Goal: Information Seeking & Learning: Learn about a topic

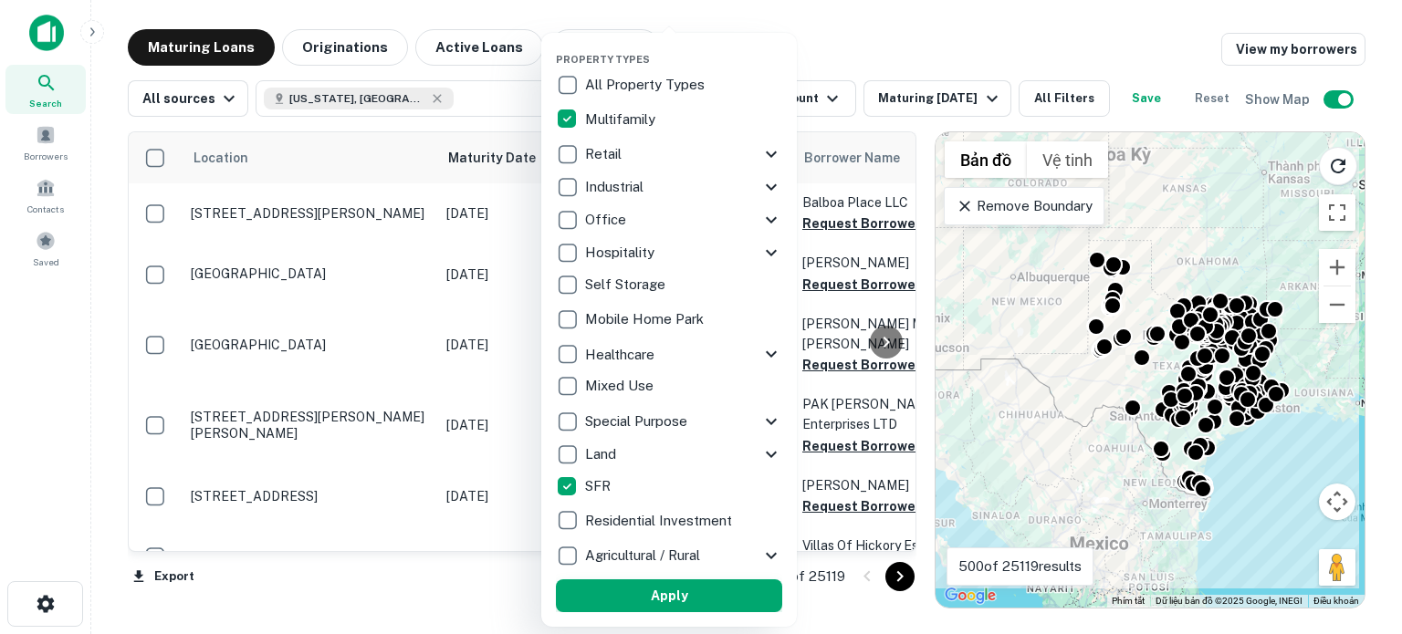
click at [670, 601] on button "Apply" at bounding box center [669, 596] width 226 height 33
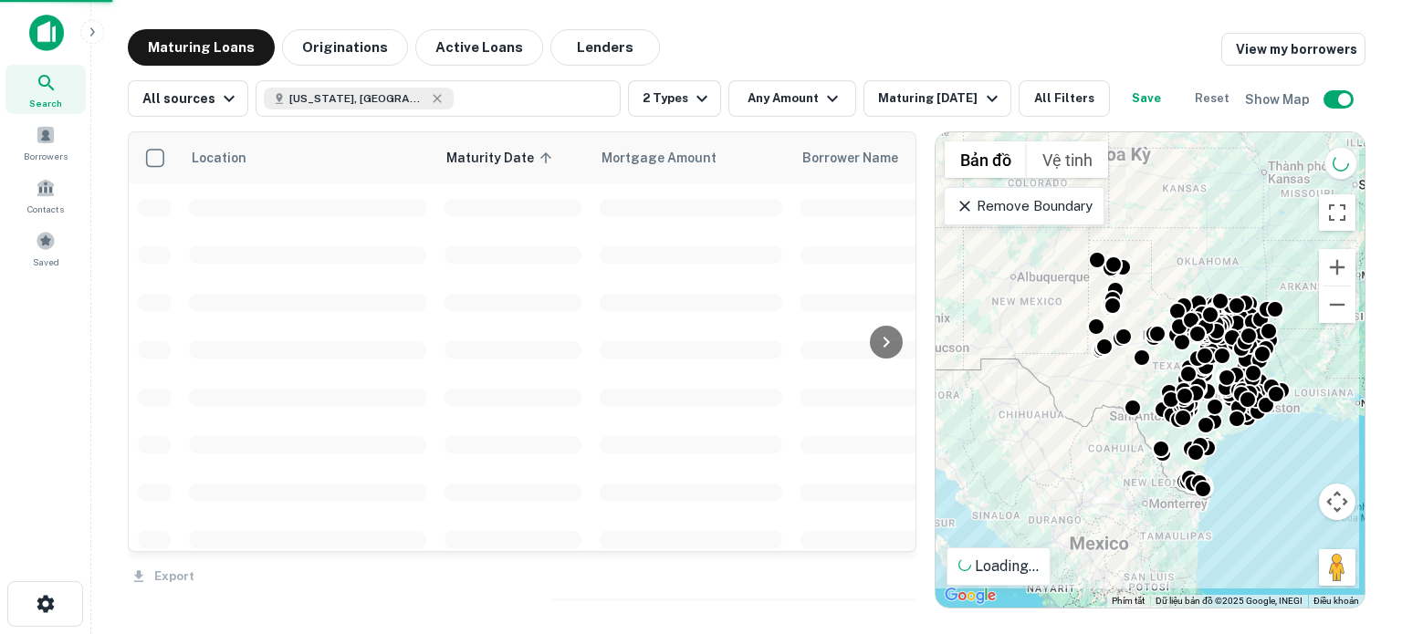
click at [824, 98] on div at bounding box center [701, 317] width 1402 height 634
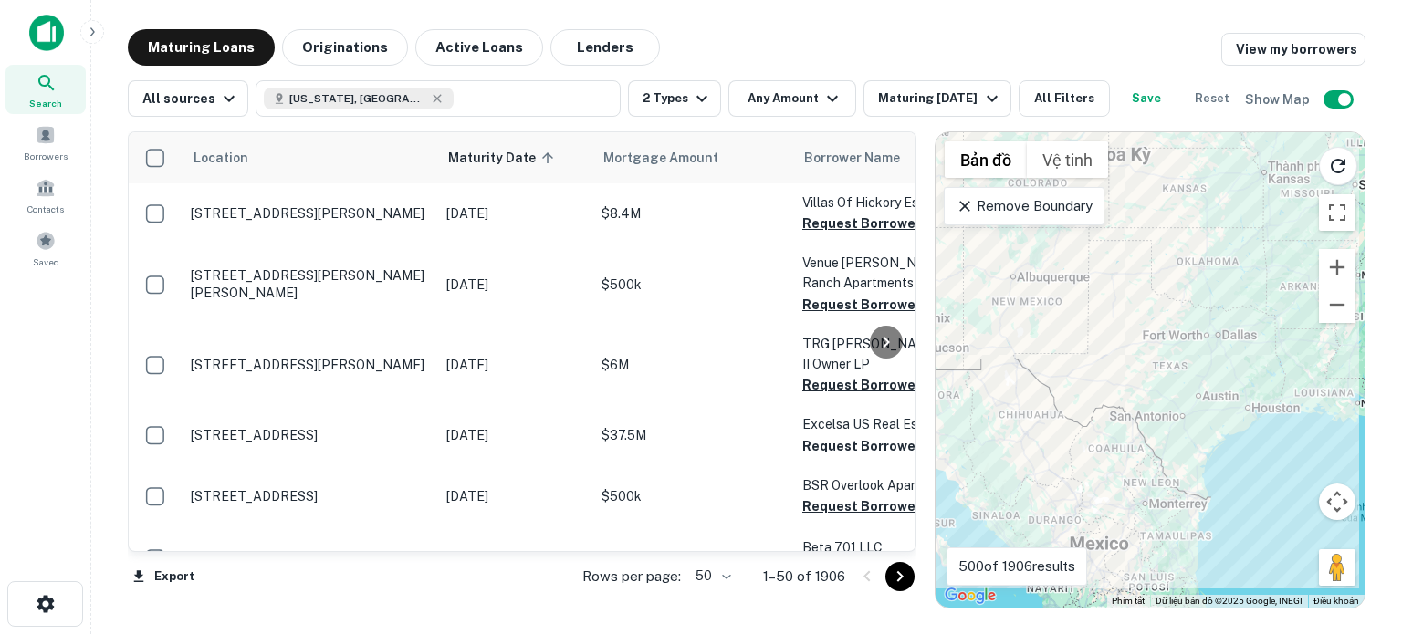
click at [819, 98] on div "Property Types All Property Types Multifamily Retail Storefront Auto Shop Bar S…" at bounding box center [701, 317] width 1402 height 634
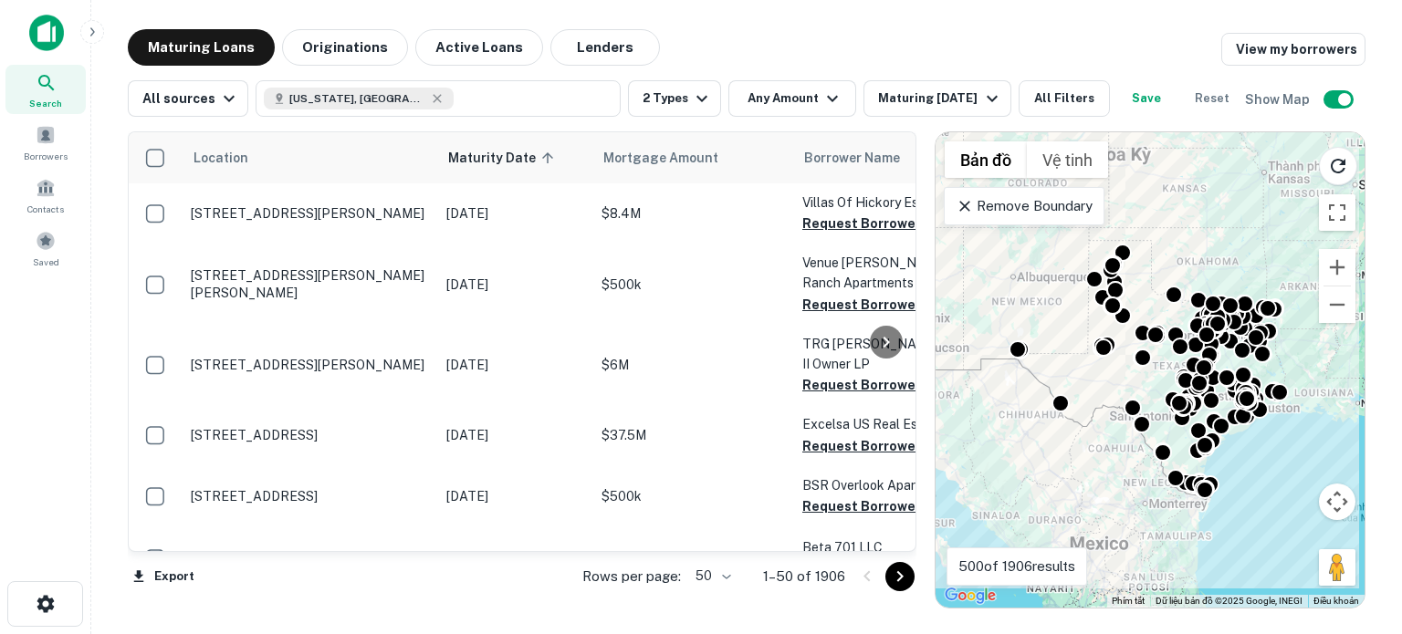
click at [826, 100] on div "Property Types All Property Types Multifamily Retail Storefront Auto Shop Bar S…" at bounding box center [701, 317] width 1402 height 634
click at [827, 99] on div "Property Types All Property Types Multifamily Retail Storefront Auto Shop Bar S…" at bounding box center [701, 317] width 1402 height 634
click at [915, 95] on div "Property Types All Property Types Multifamily Retail Storefront Auto Shop Bar S…" at bounding box center [701, 317] width 1402 height 634
click at [804, 101] on div "Property Types All Property Types Multifamily Retail Storefront Auto Shop Bar S…" at bounding box center [701, 317] width 1402 height 634
click at [892, 50] on div "Property Types All Property Types Multifamily Retail Storefront Auto Shop Bar S…" at bounding box center [701, 317] width 1402 height 634
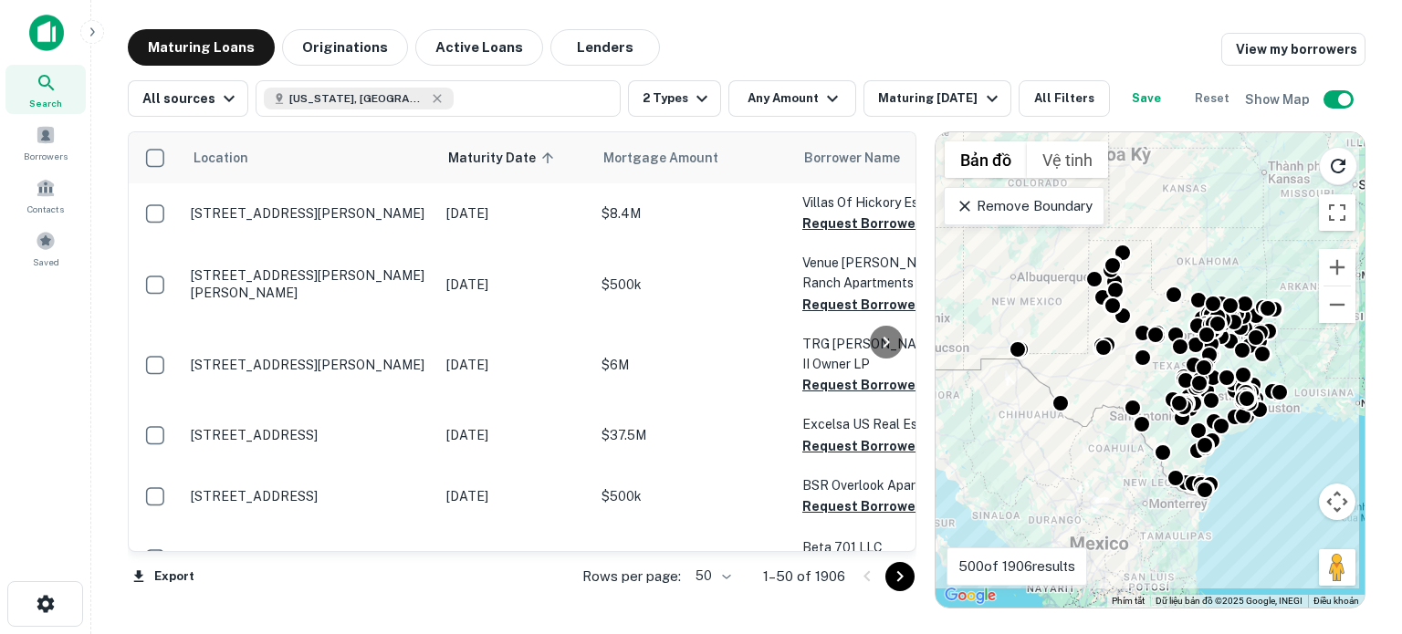
click at [831, 225] on div "Property Types All Property Types Multifamily Retail Storefront Auto Shop Bar S…" at bounding box center [701, 317] width 1402 height 634
click at [818, 99] on div "Property Types All Property Types Multifamily Retail Storefront Auto Shop Bar S…" at bounding box center [701, 317] width 1402 height 634
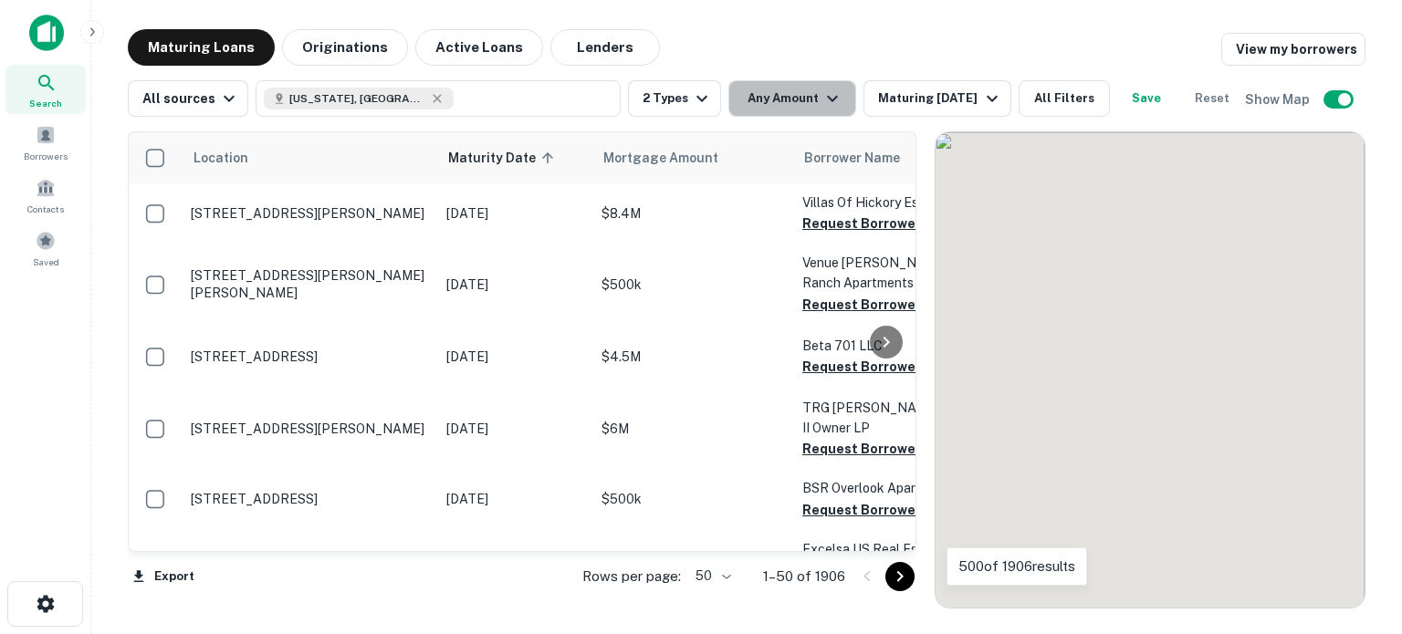
click at [830, 94] on icon "button" at bounding box center [833, 99] width 22 height 22
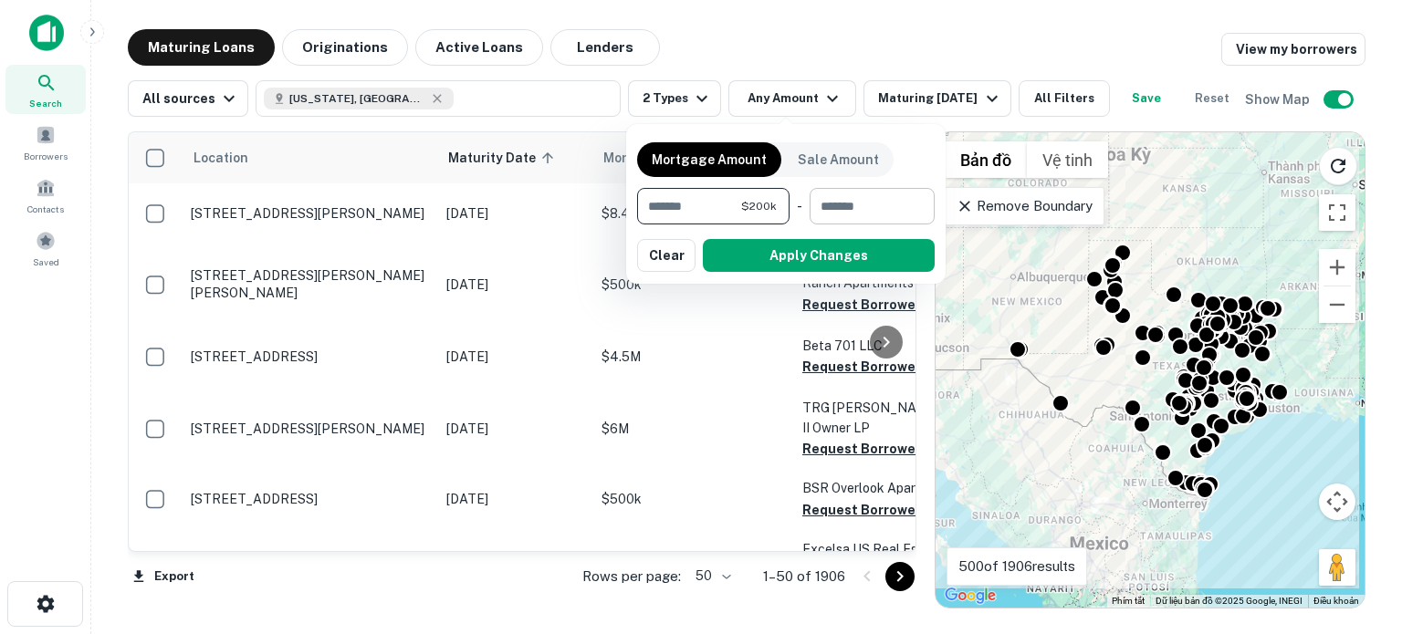
type input "******"
click at [843, 204] on input "number" at bounding box center [866, 206] width 112 height 37
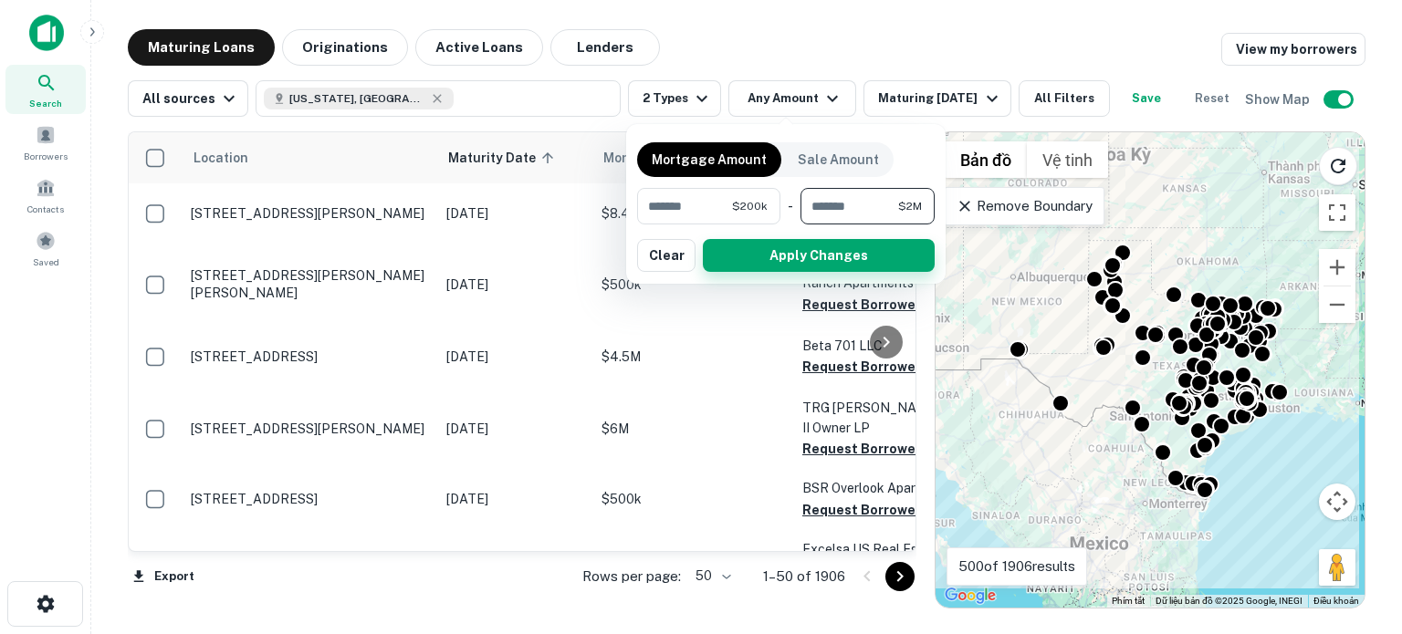
type input "*******"
click at [833, 254] on button "Apply Changes" at bounding box center [819, 255] width 232 height 33
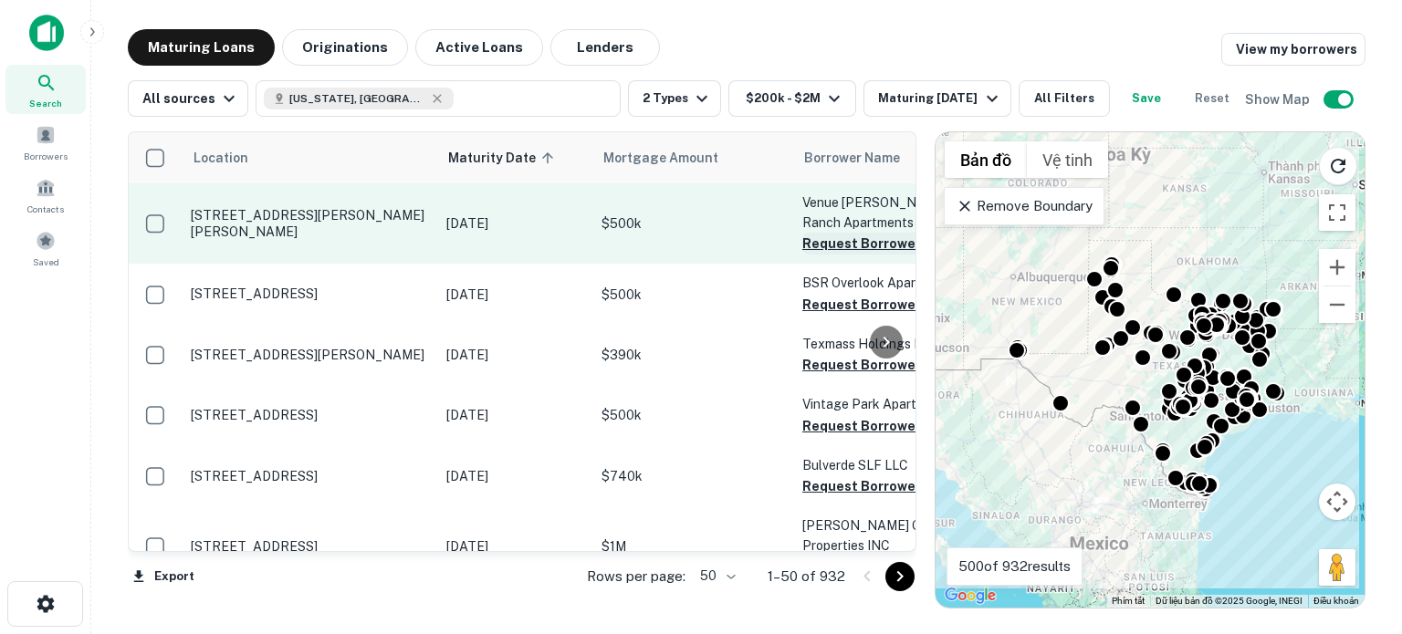
click at [841, 244] on button "Request Borrower Info" at bounding box center [876, 244] width 148 height 22
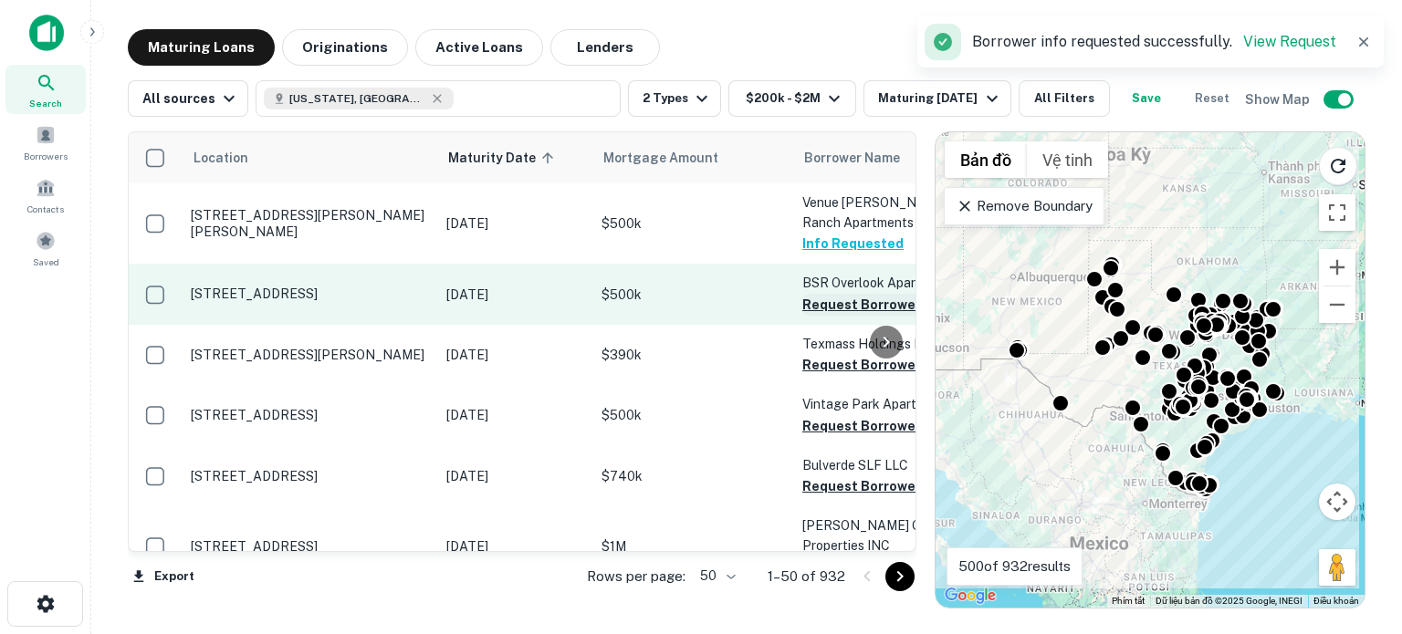
click at [832, 303] on button "Request Borrower Info" at bounding box center [876, 305] width 148 height 22
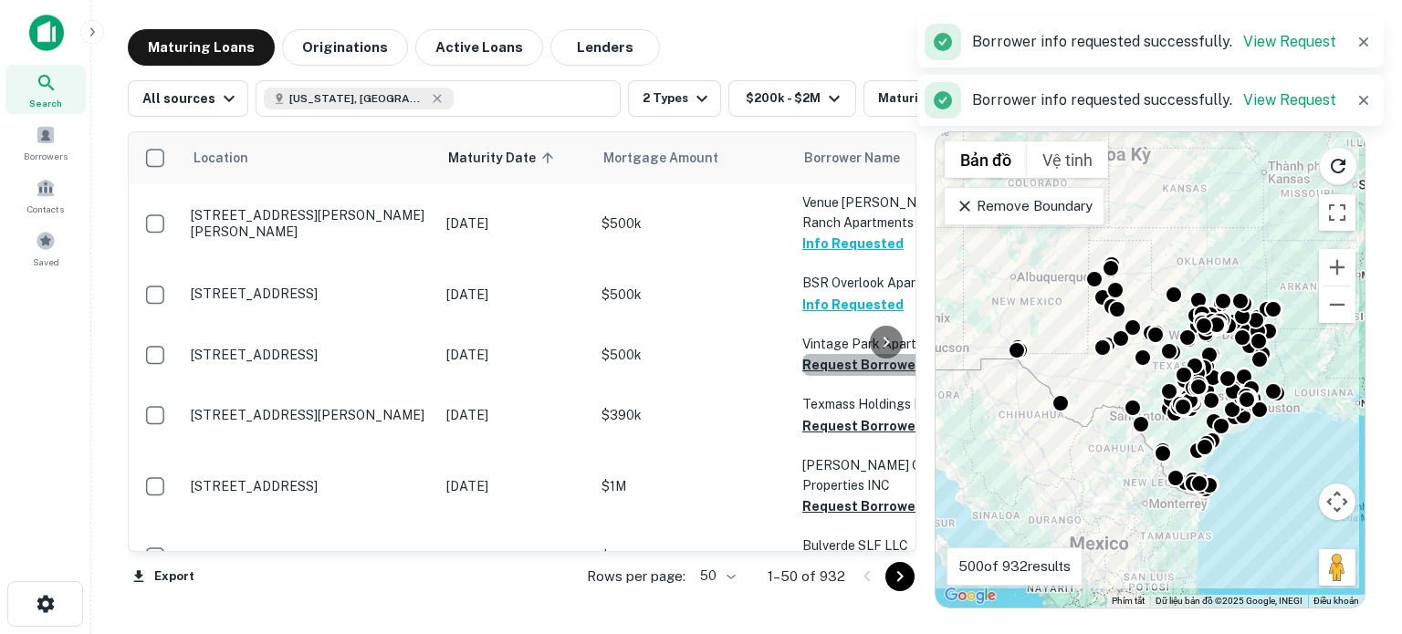
click at [840, 367] on button "Request Borrower Info" at bounding box center [876, 365] width 148 height 22
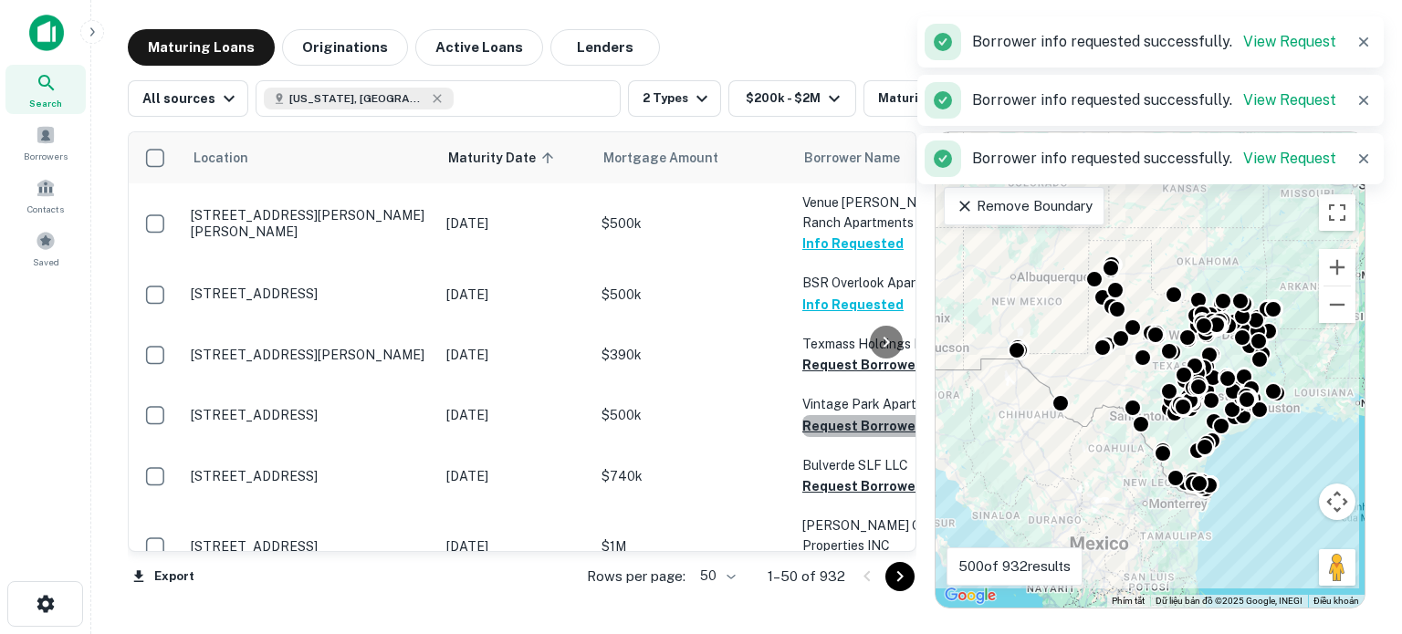
click at [834, 428] on button "Request Borrower Info" at bounding box center [876, 426] width 148 height 22
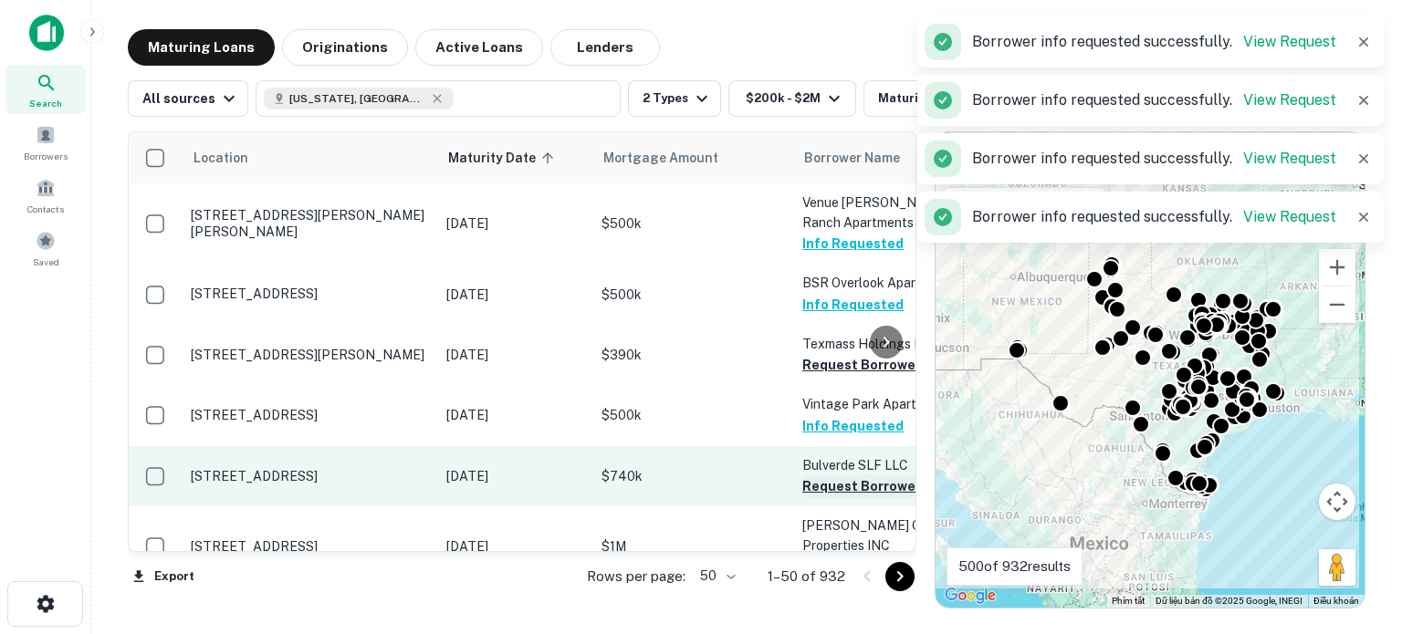
click at [830, 488] on button "Request Borrower Info" at bounding box center [876, 487] width 148 height 22
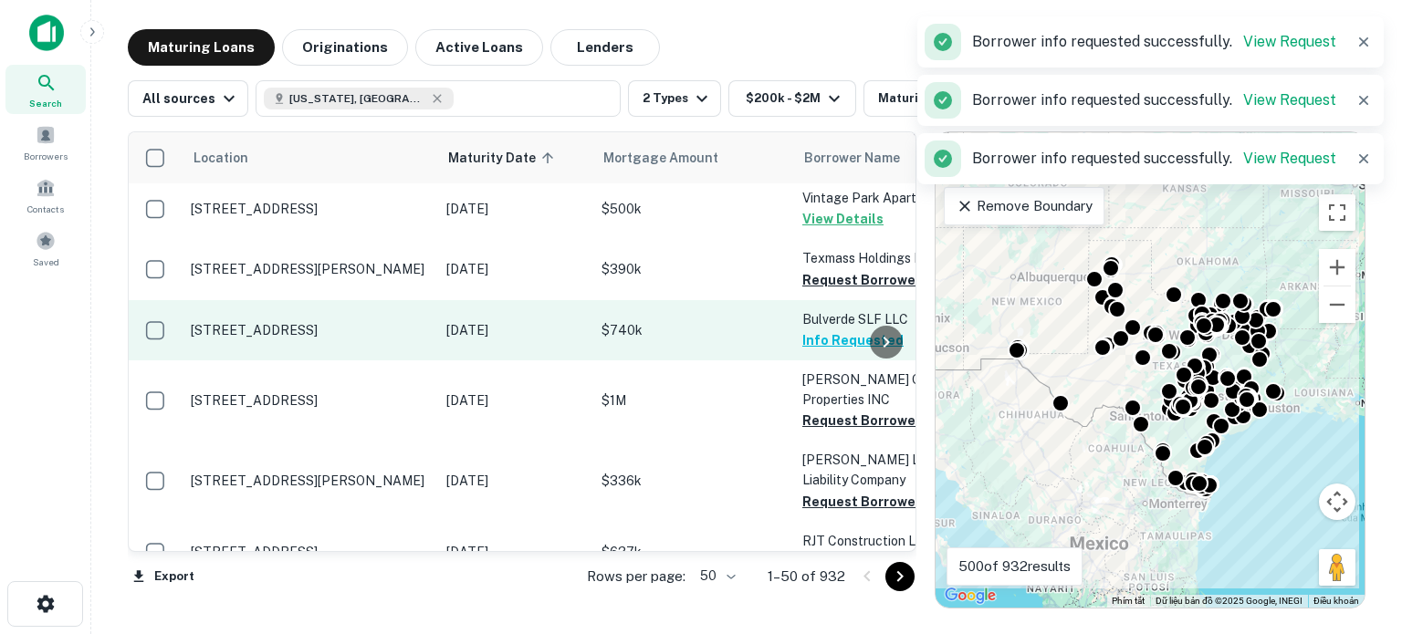
scroll to position [145, 0]
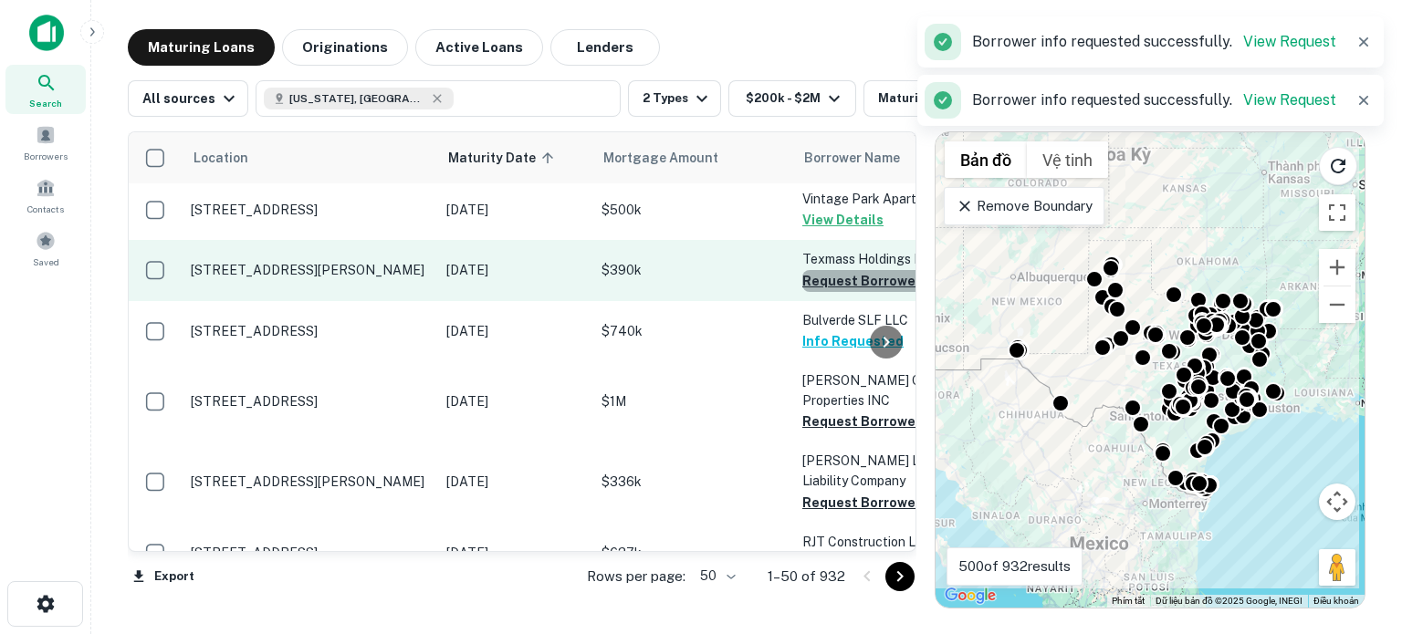
click at [834, 285] on button "Request Borrower Info" at bounding box center [876, 281] width 148 height 22
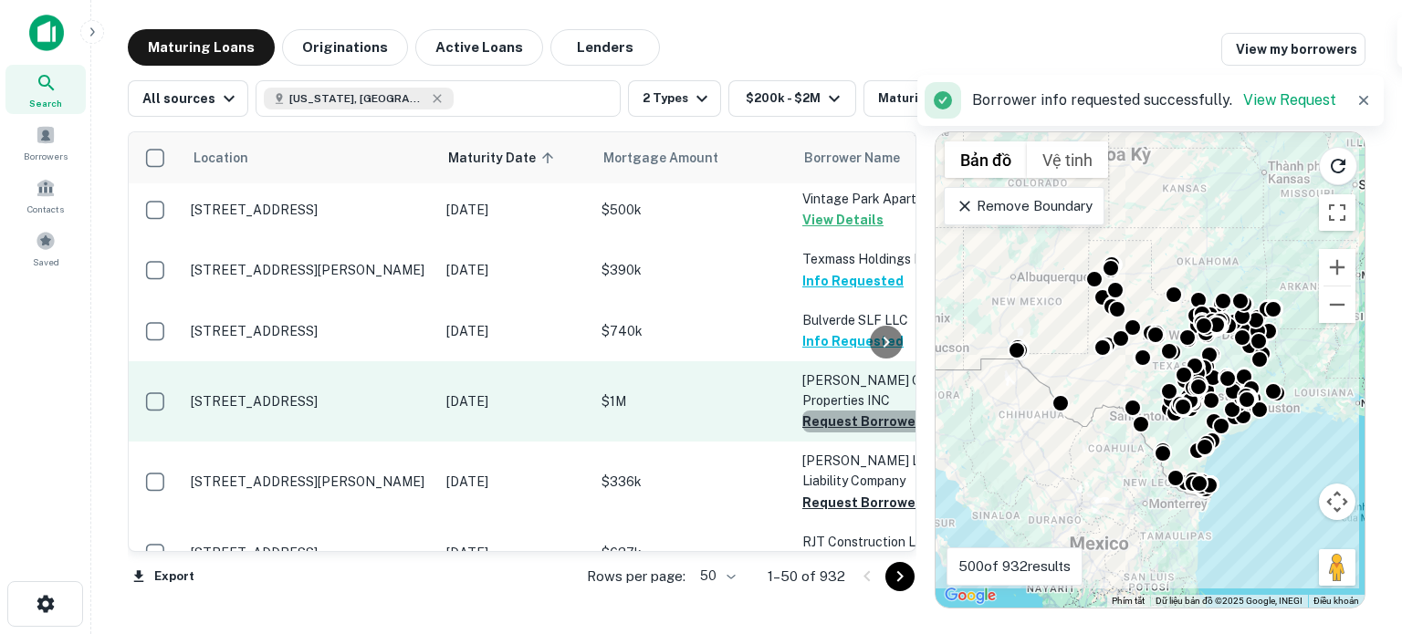
click at [830, 426] on button "Request Borrower Info" at bounding box center [876, 422] width 148 height 22
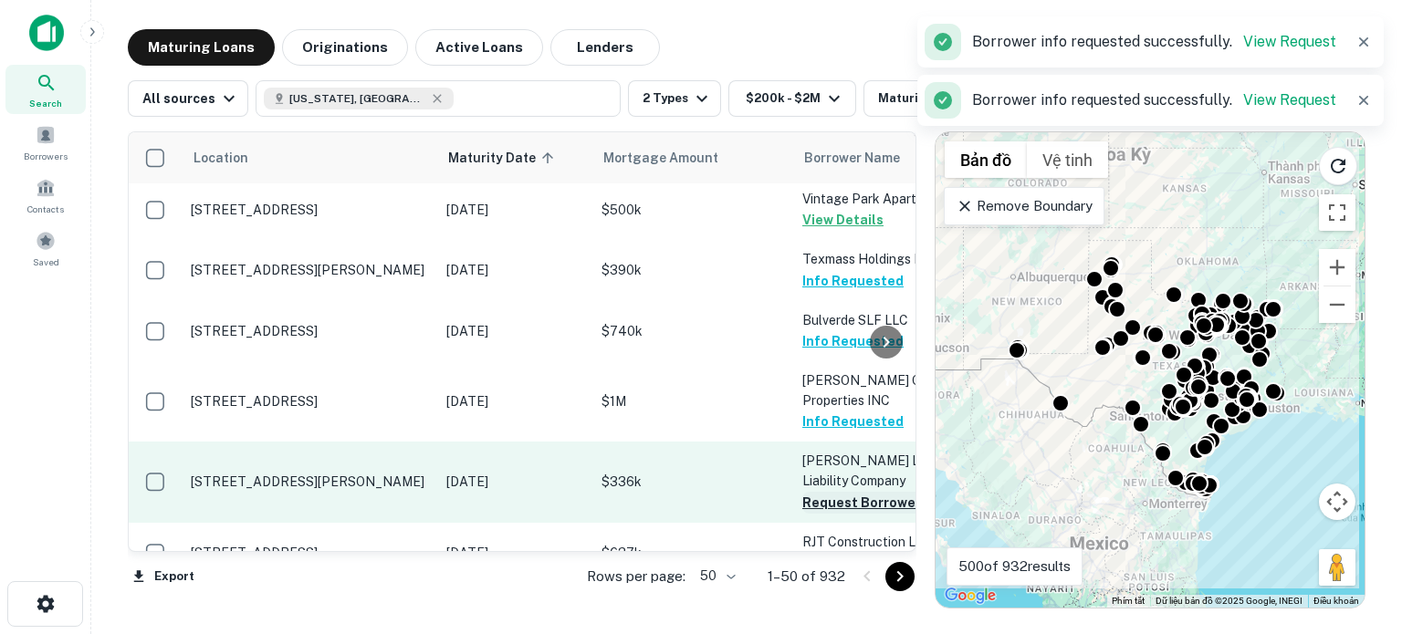
click at [827, 503] on button "Request Borrower Info" at bounding box center [876, 503] width 148 height 22
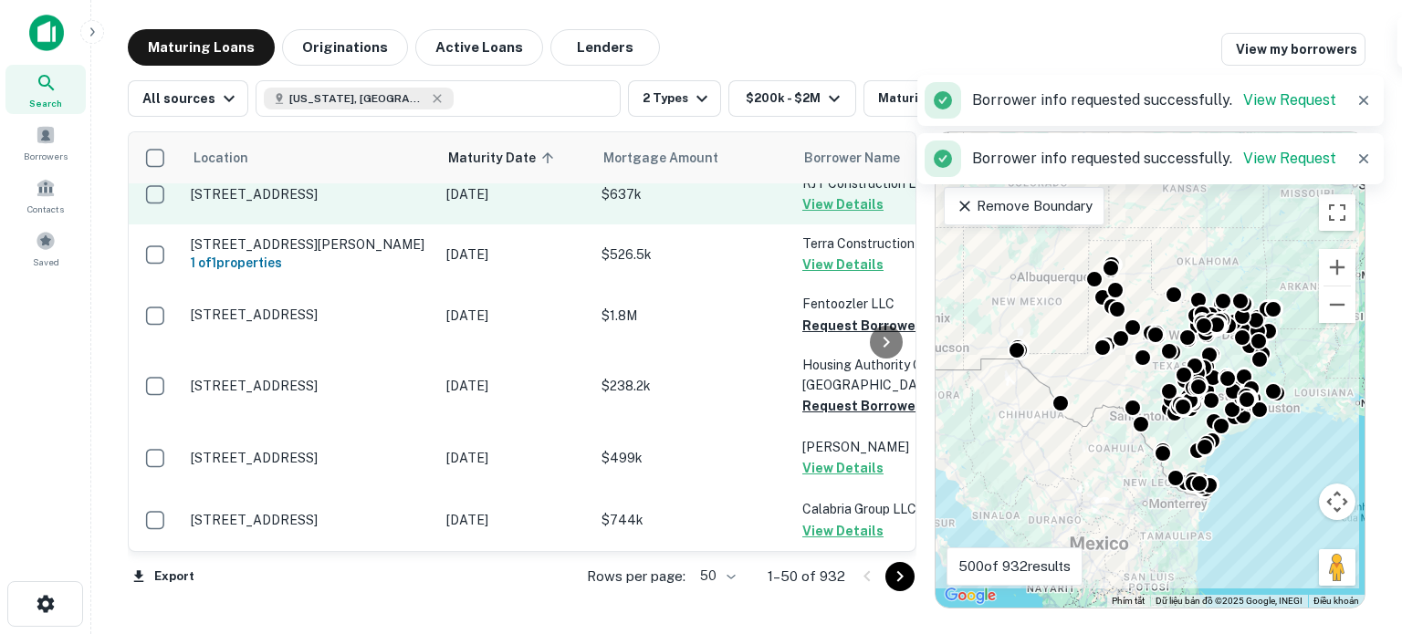
scroll to position [548, 0]
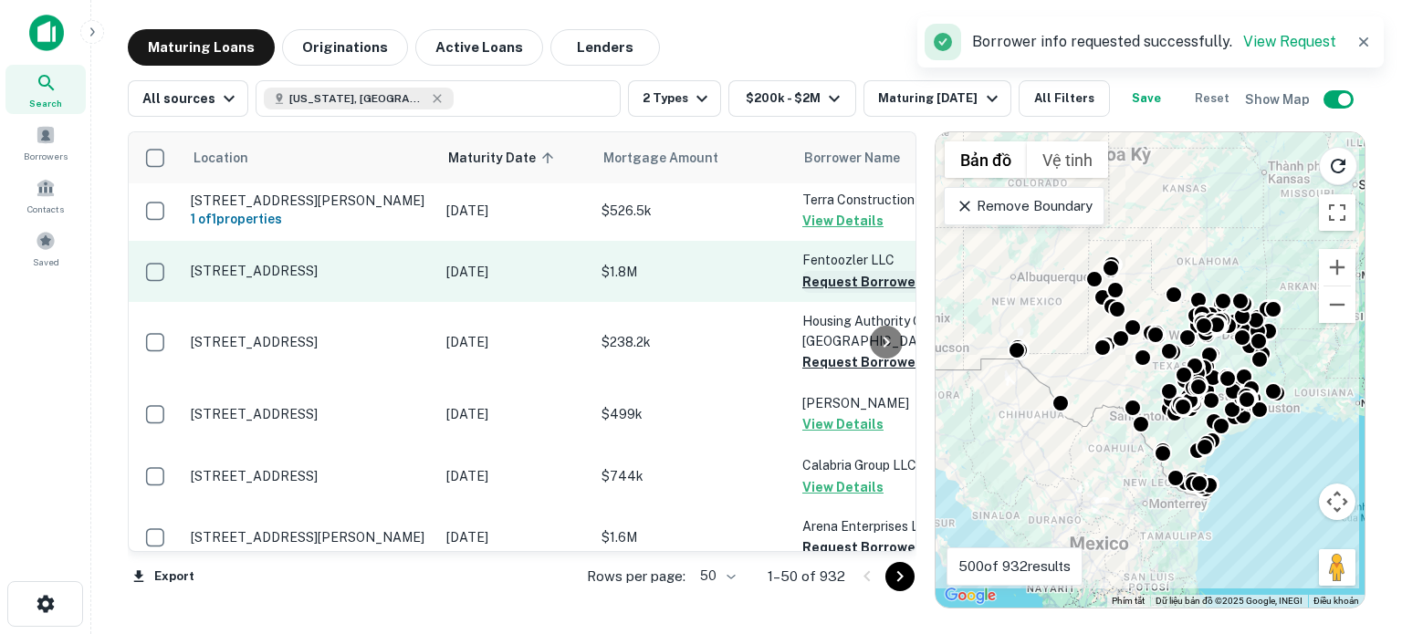
click at [839, 282] on button "Request Borrower Info" at bounding box center [876, 282] width 148 height 22
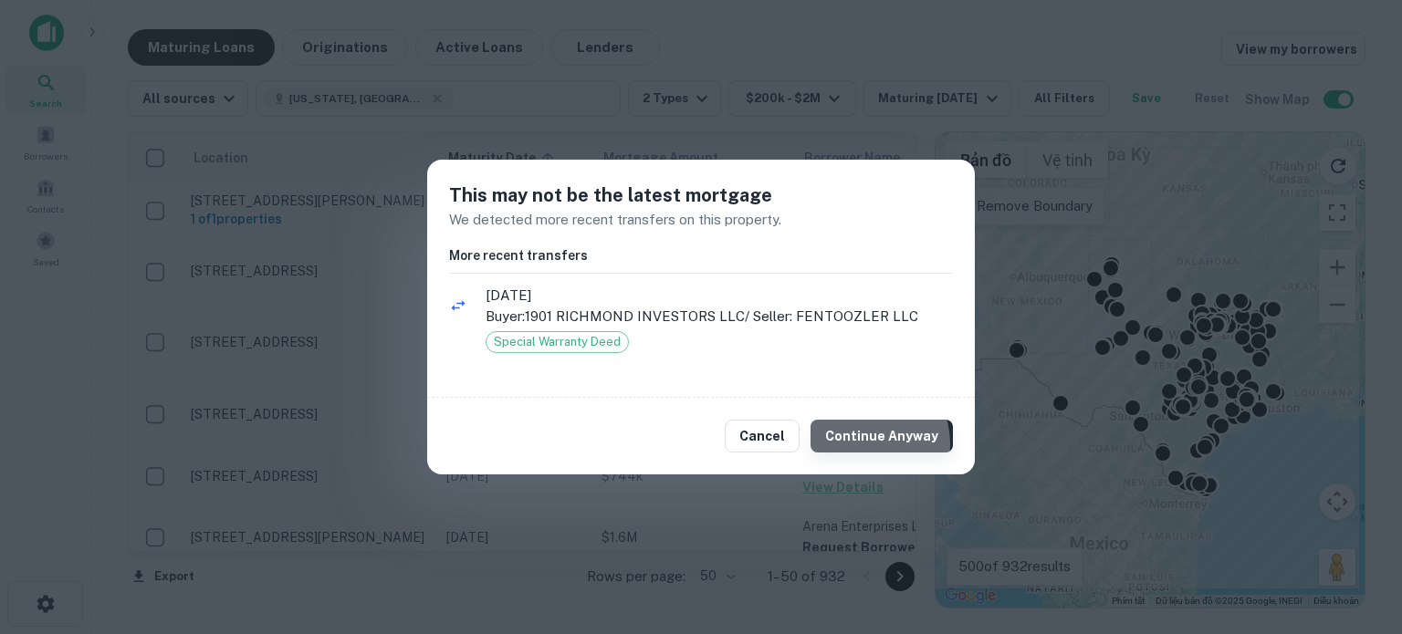
click at [865, 445] on button "Continue Anyway" at bounding box center [882, 436] width 142 height 33
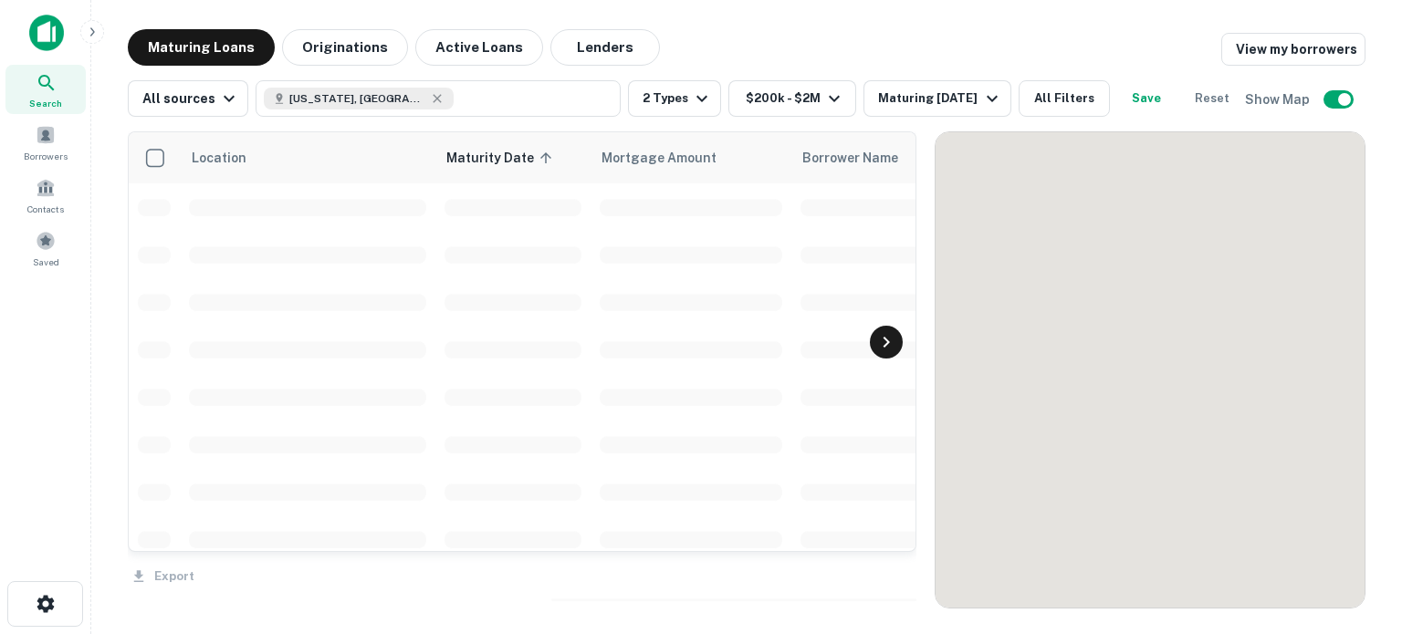
scroll to position [548, 0]
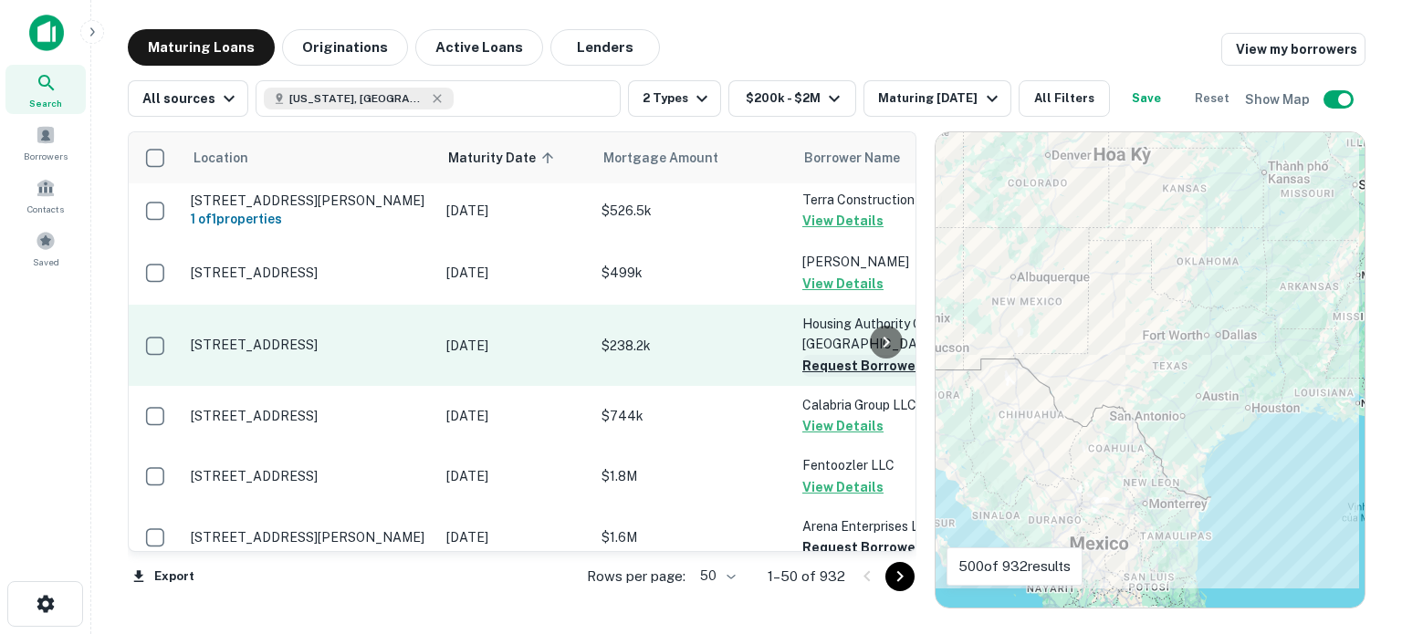
click at [822, 366] on button "Request Borrower Info" at bounding box center [876, 366] width 148 height 22
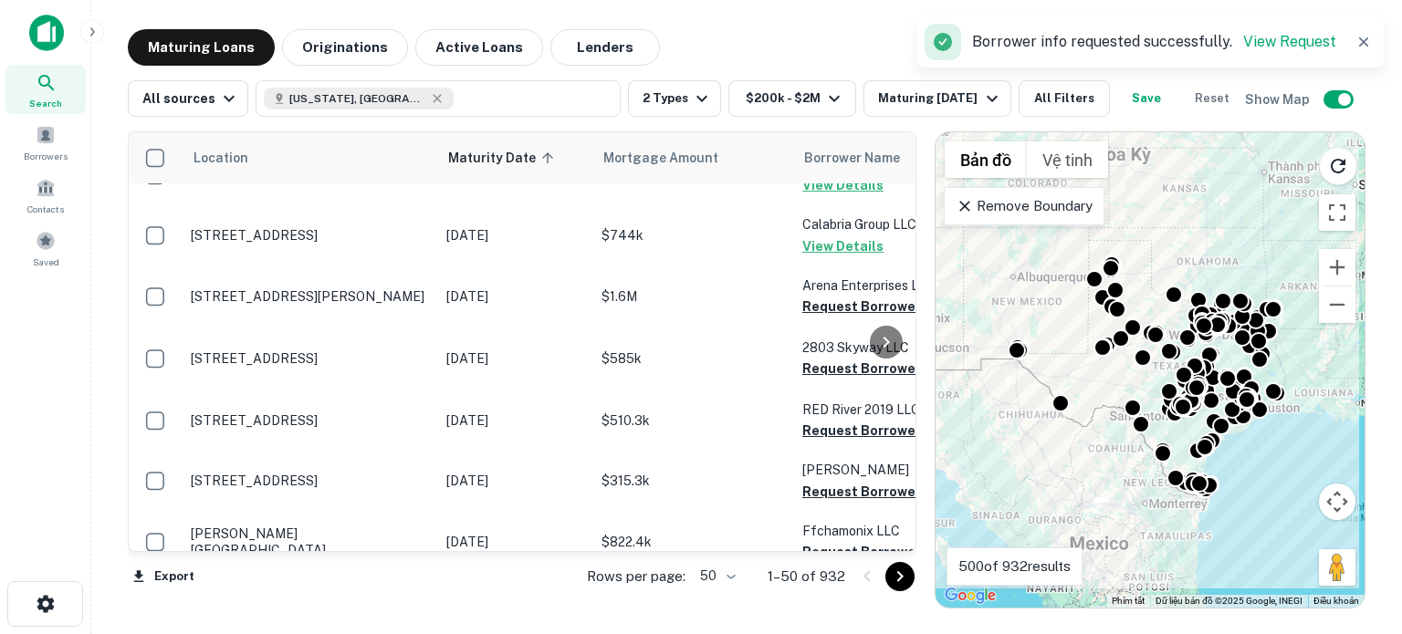
scroll to position [809, 0]
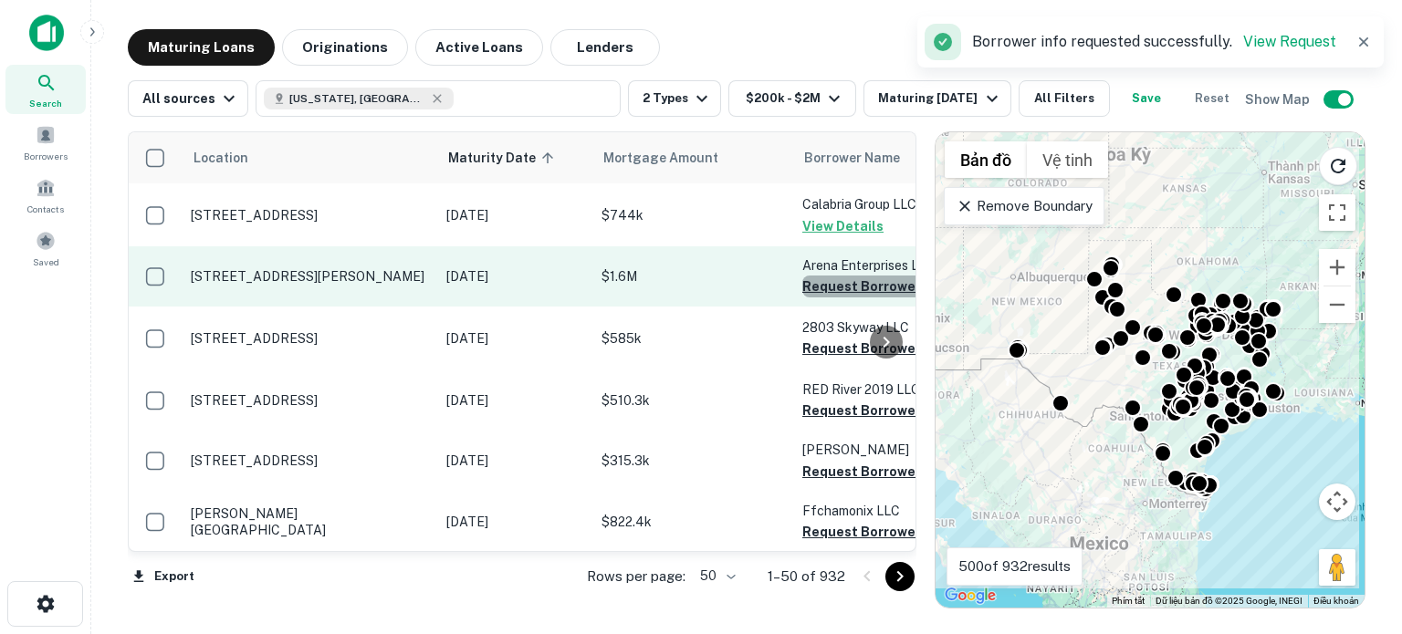
click at [838, 291] on button "Request Borrower Info" at bounding box center [876, 287] width 148 height 22
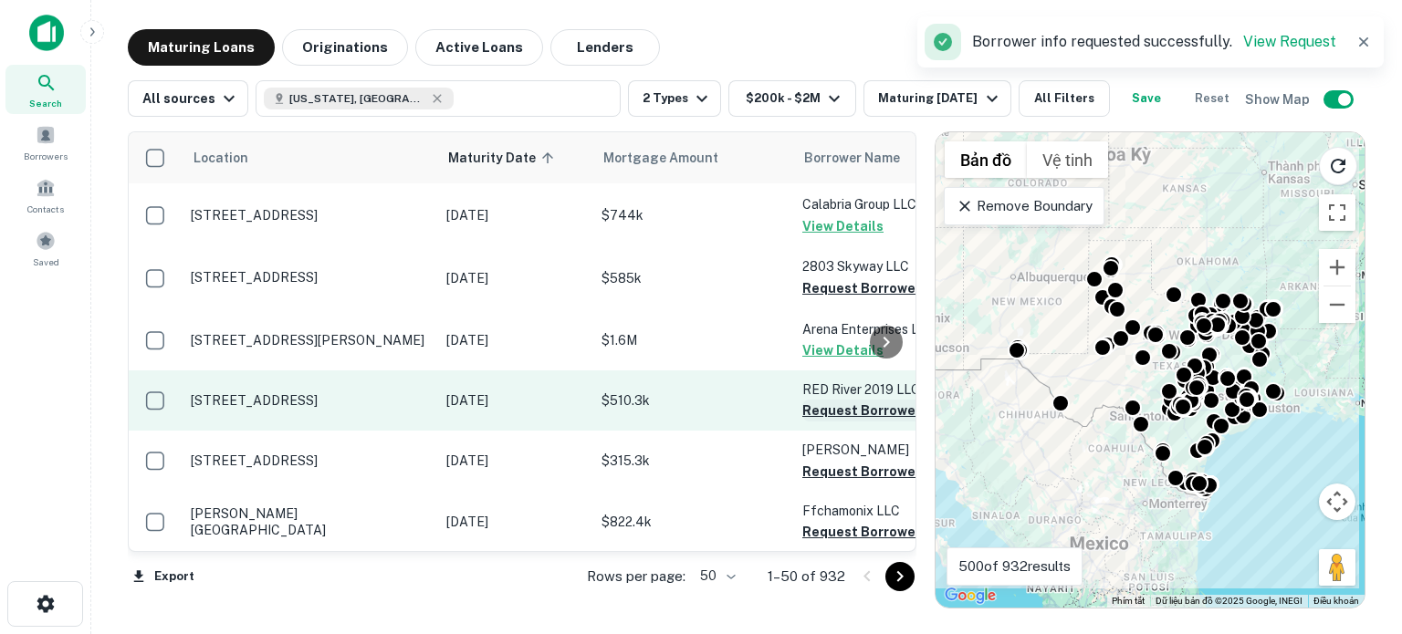
click at [826, 412] on button "Request Borrower Info" at bounding box center [876, 411] width 148 height 22
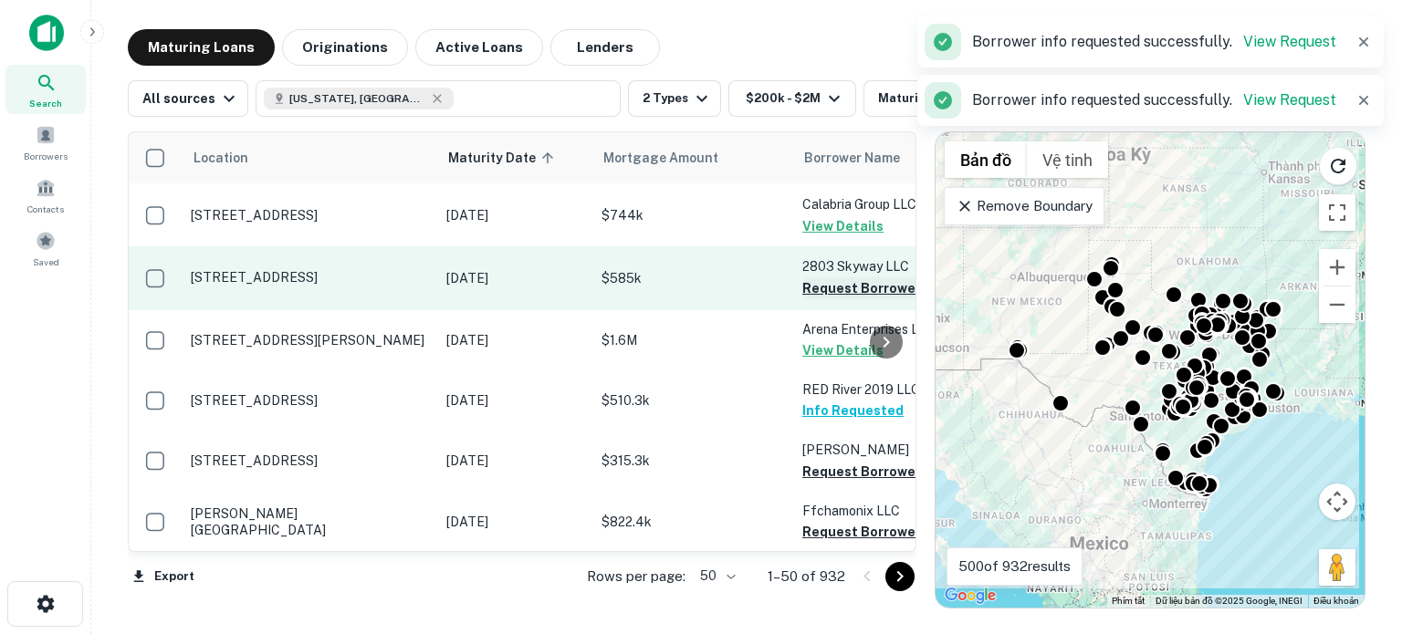
click at [844, 288] on button "Request Borrower Info" at bounding box center [876, 289] width 148 height 22
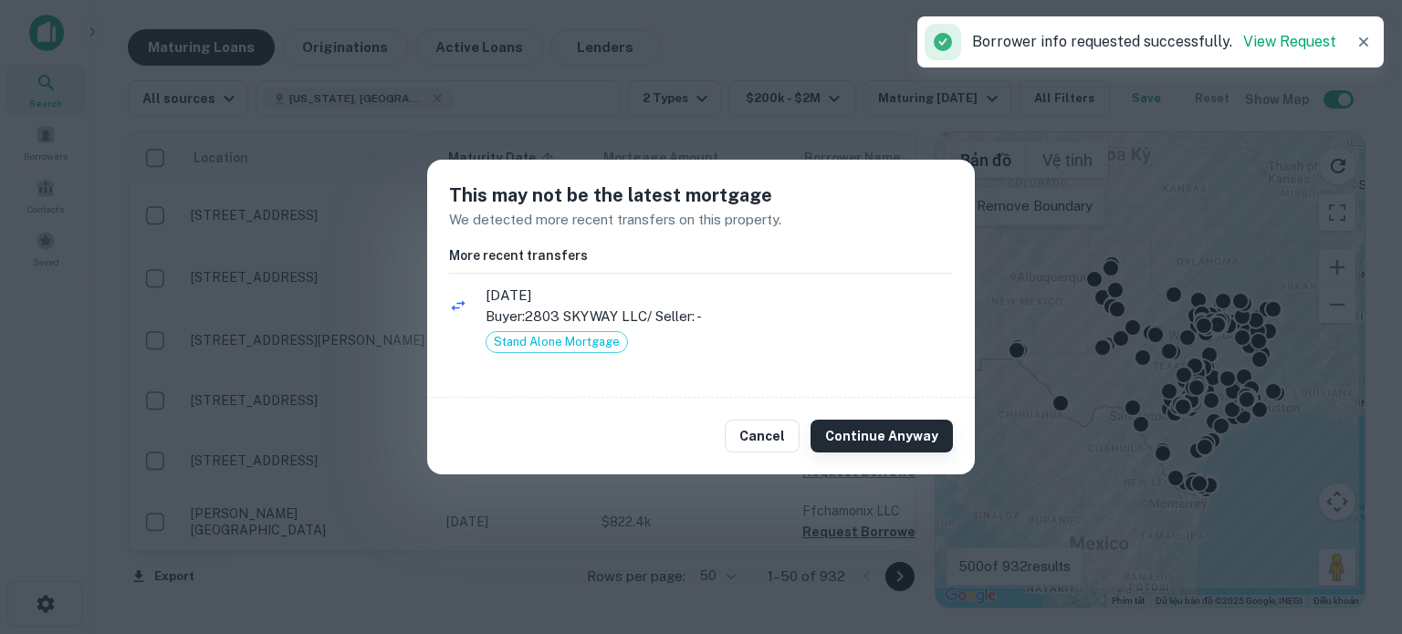
click at [855, 435] on button "Continue Anyway" at bounding box center [882, 436] width 142 height 33
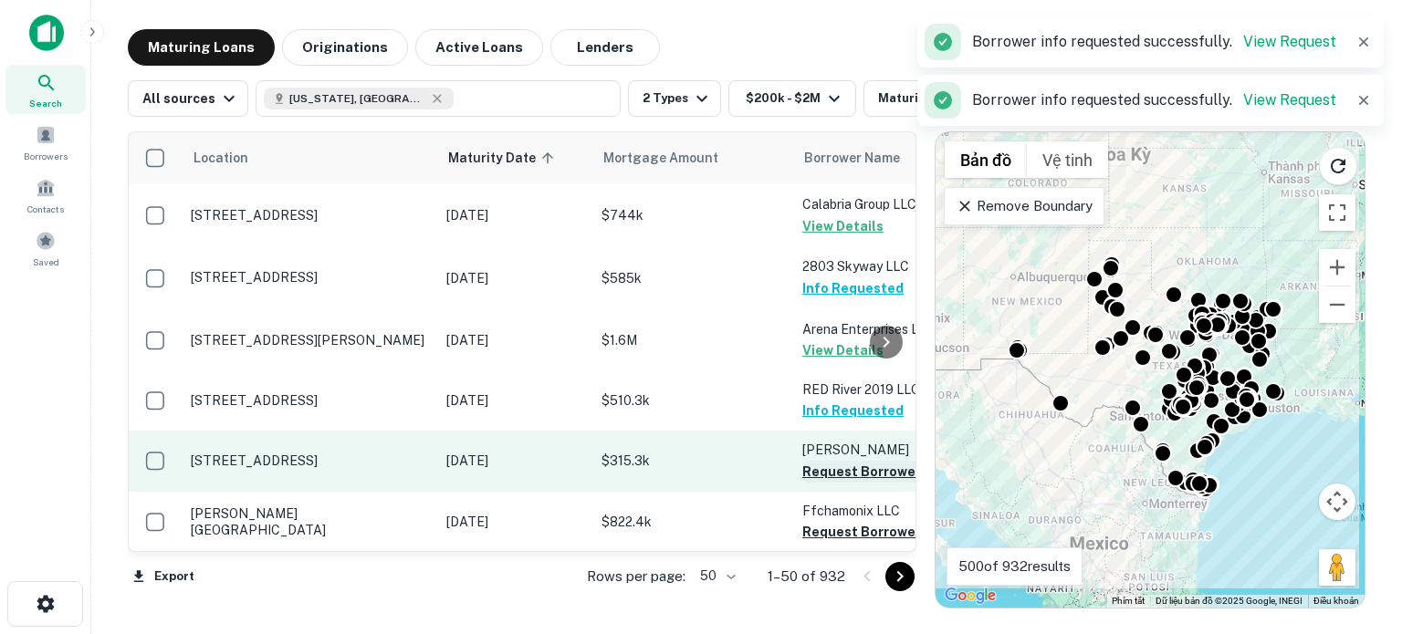
click at [846, 474] on button "Request Borrower Info" at bounding box center [876, 472] width 148 height 22
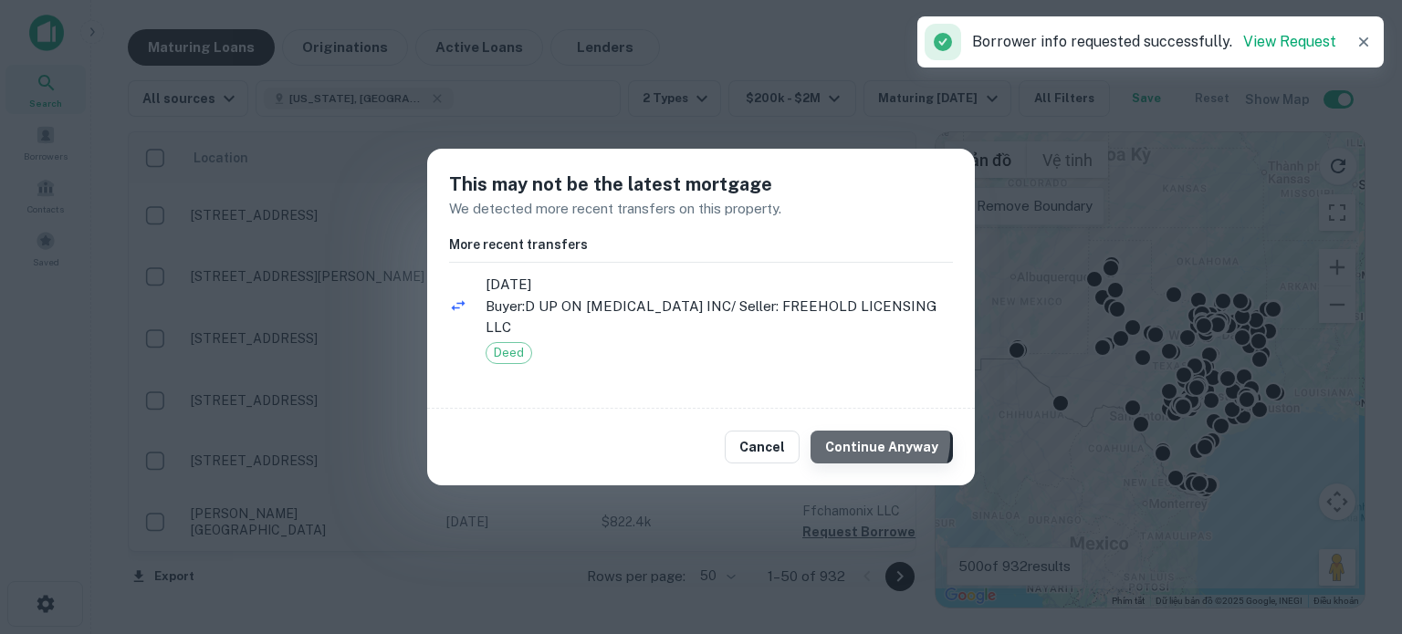
click at [876, 431] on button "Continue Anyway" at bounding box center [882, 447] width 142 height 33
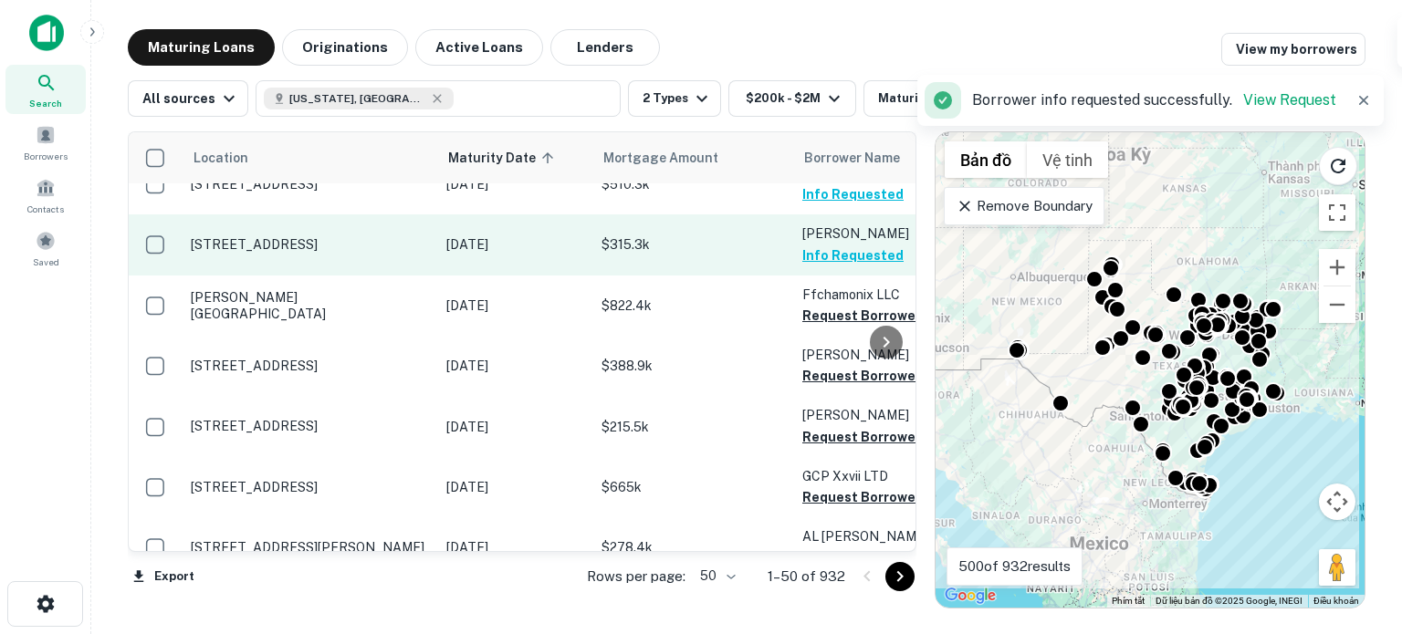
scroll to position [1088, 0]
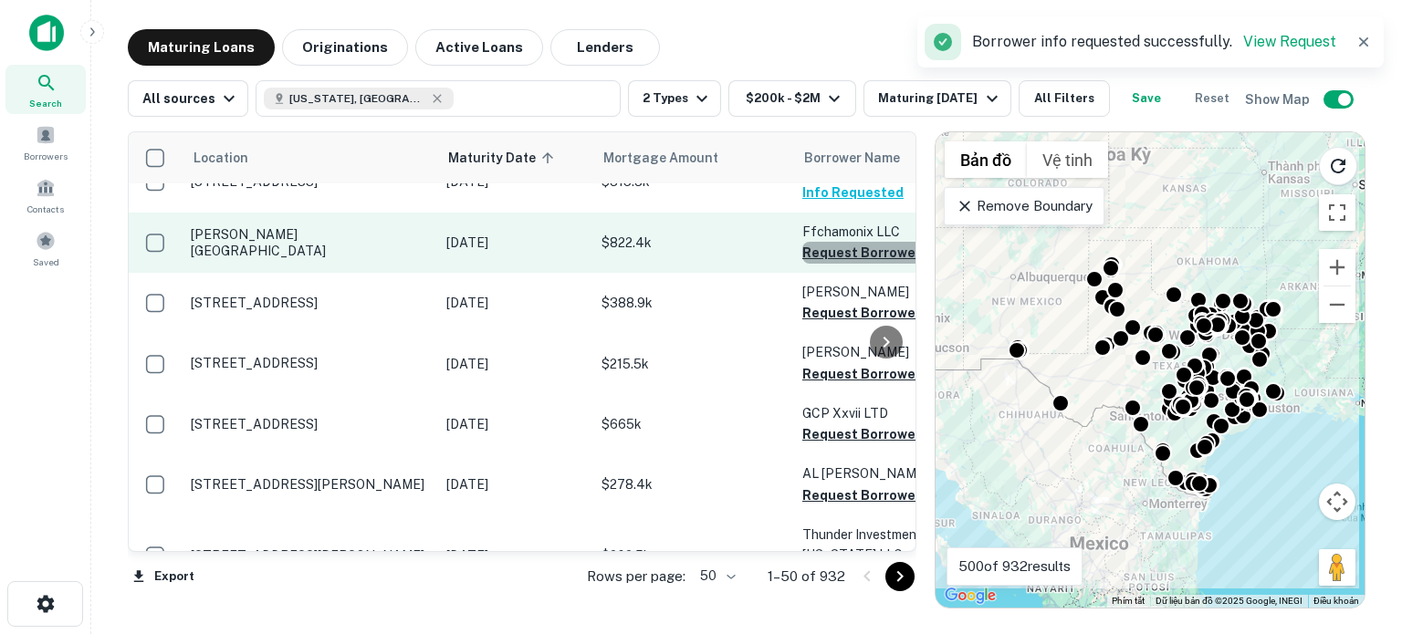
click at [844, 252] on button "Request Borrower Info" at bounding box center [876, 253] width 148 height 22
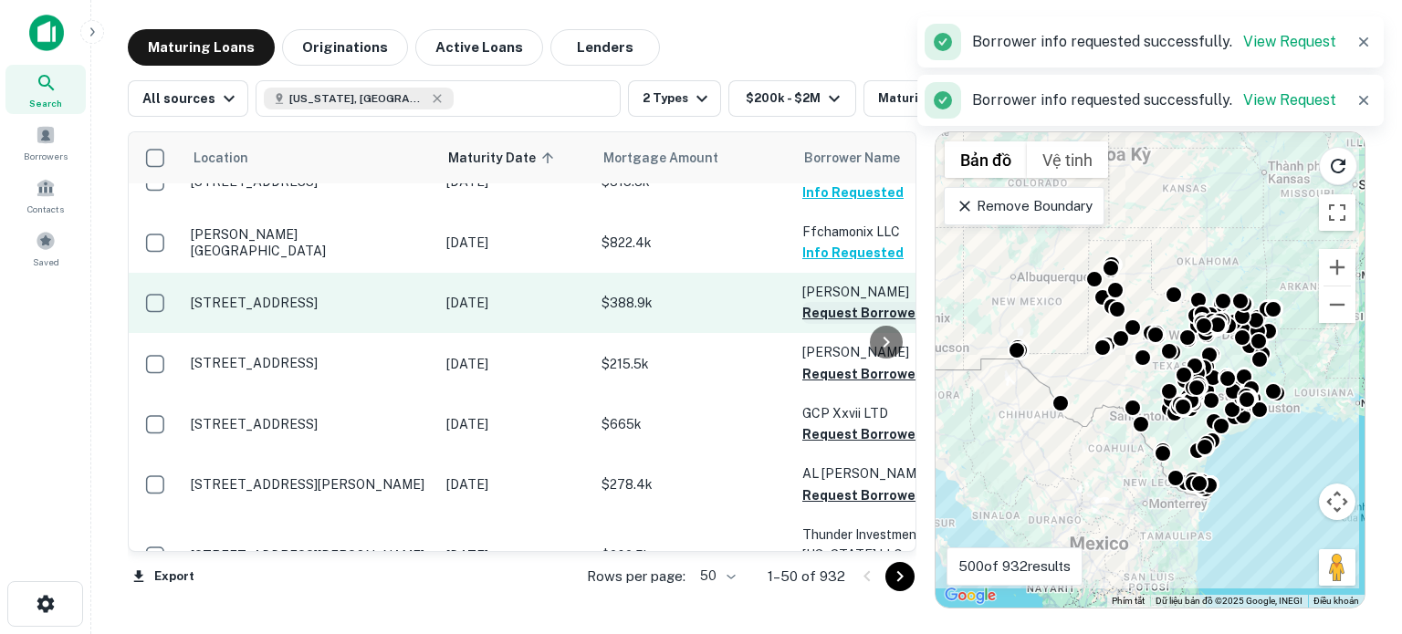
click at [825, 318] on button "Request Borrower Info" at bounding box center [876, 313] width 148 height 22
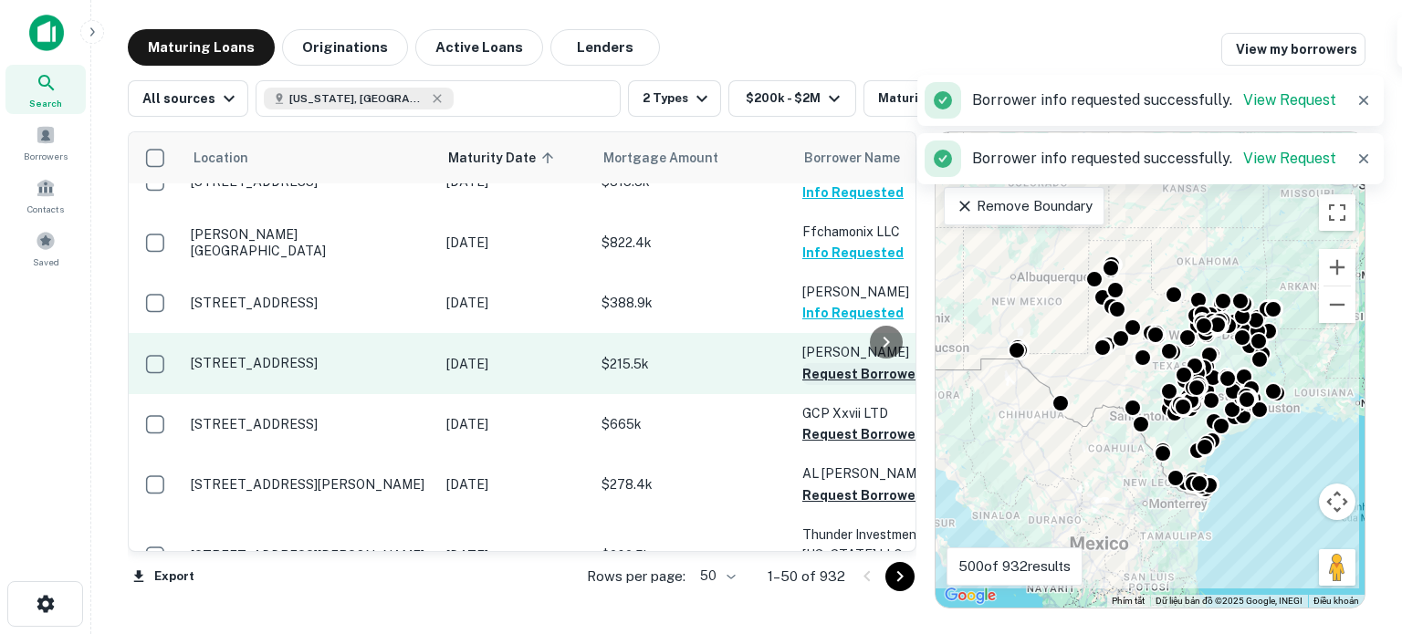
click at [814, 375] on button "Request Borrower Info" at bounding box center [876, 374] width 148 height 22
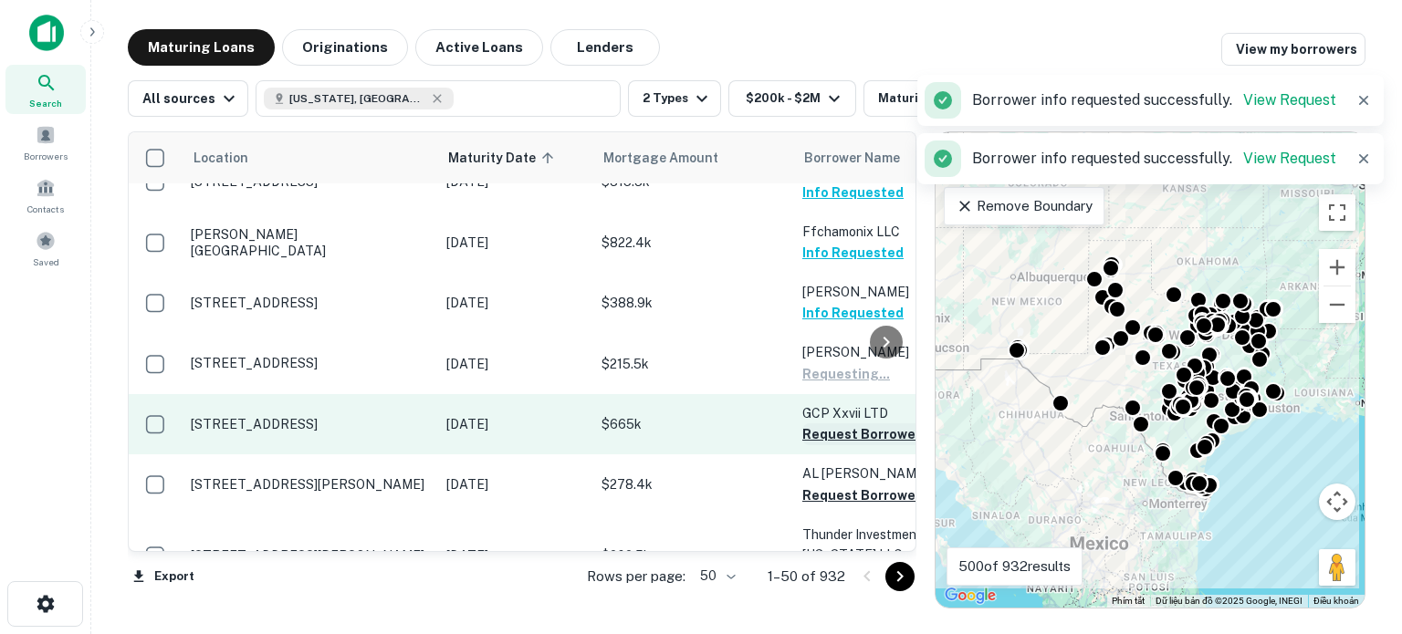
click at [818, 436] on button "Request Borrower Info" at bounding box center [876, 435] width 148 height 22
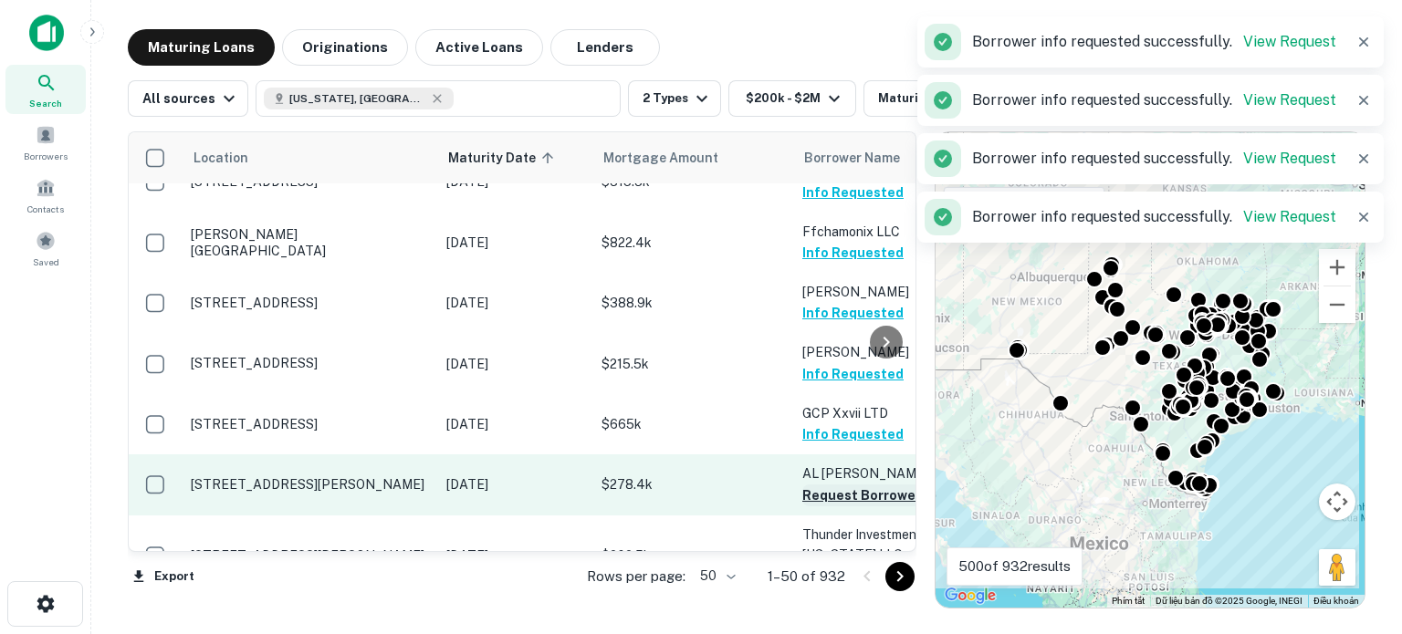
click at [817, 498] on button "Request Borrower Info" at bounding box center [876, 496] width 148 height 22
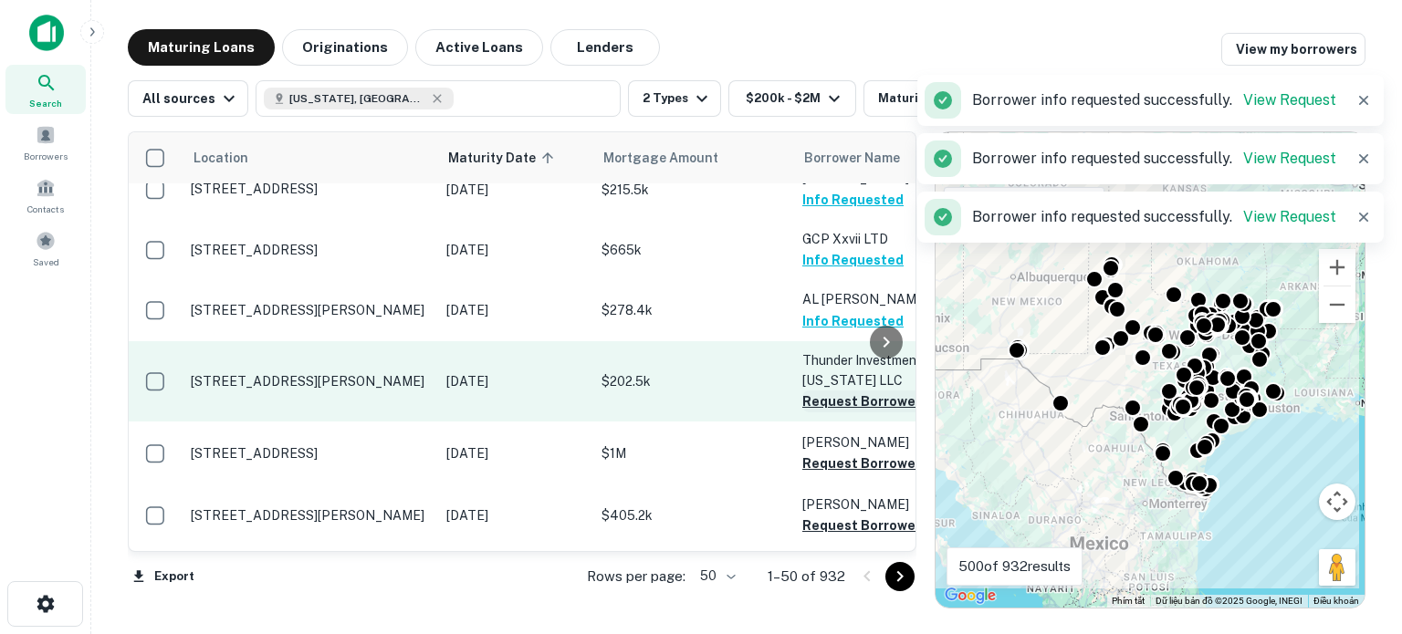
click at [838, 403] on button "Request Borrower Info" at bounding box center [876, 402] width 148 height 22
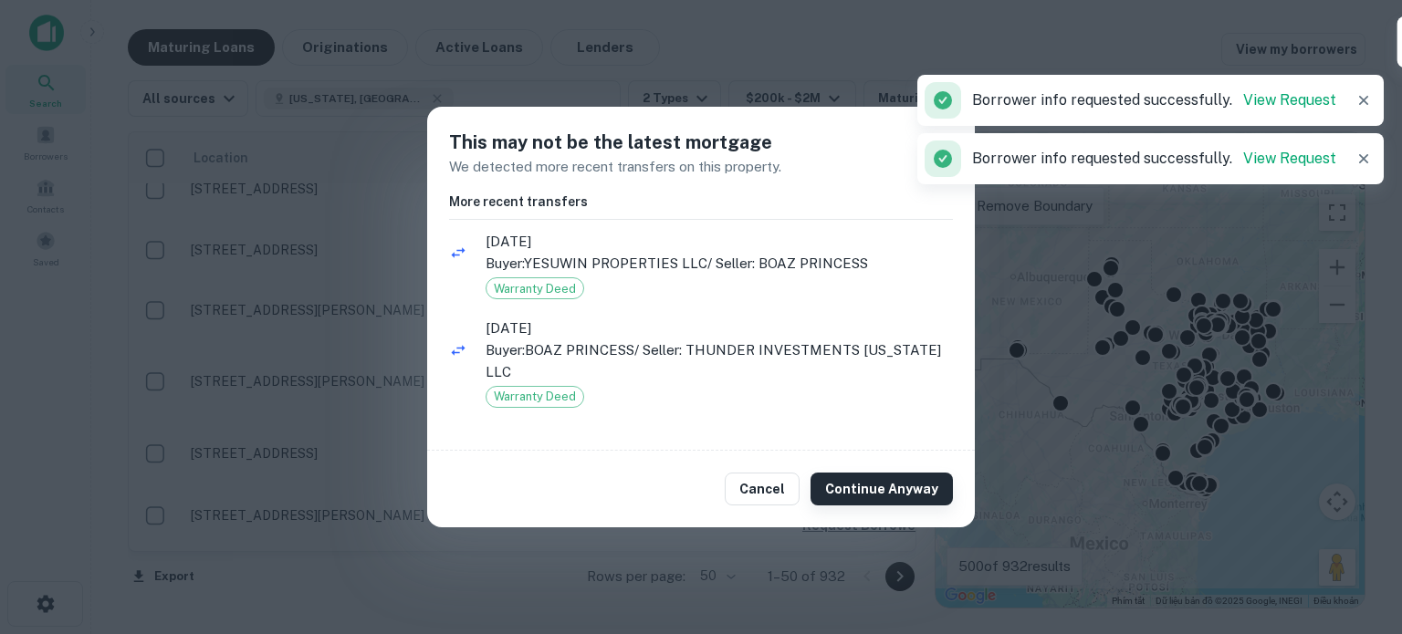
click at [843, 477] on button "Continue Anyway" at bounding box center [882, 489] width 142 height 33
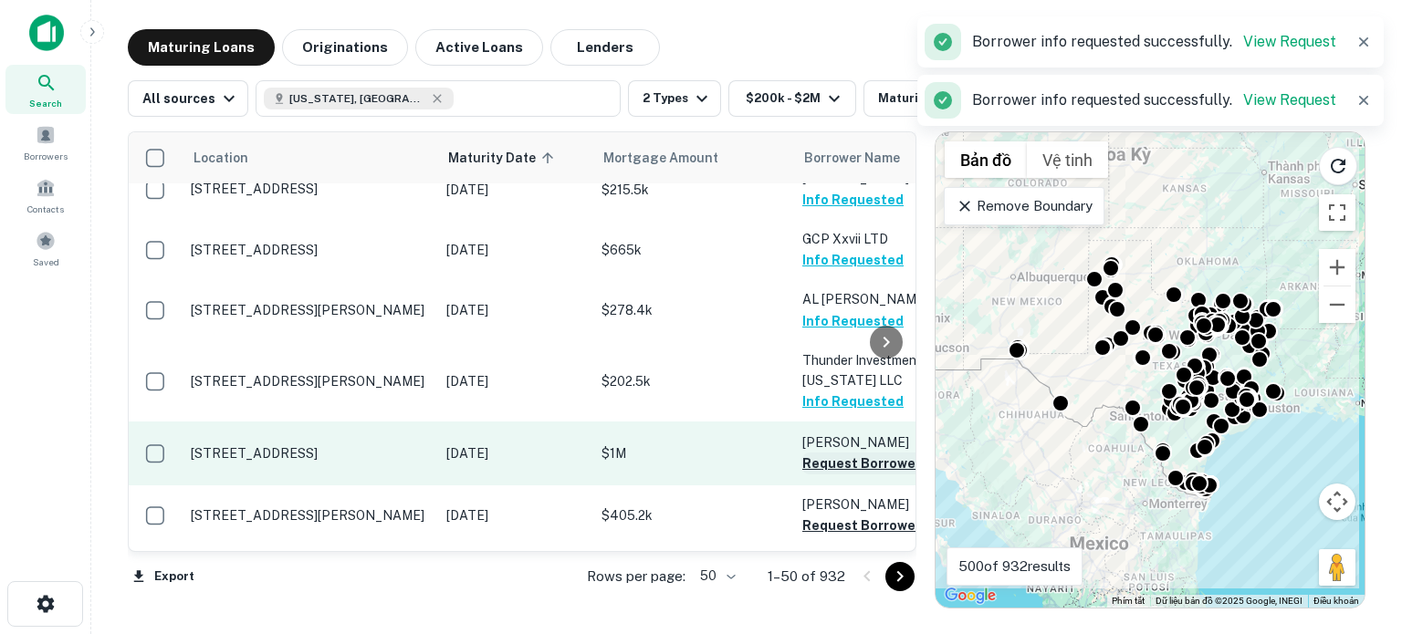
click at [831, 464] on button "Request Borrower Info" at bounding box center [876, 464] width 148 height 22
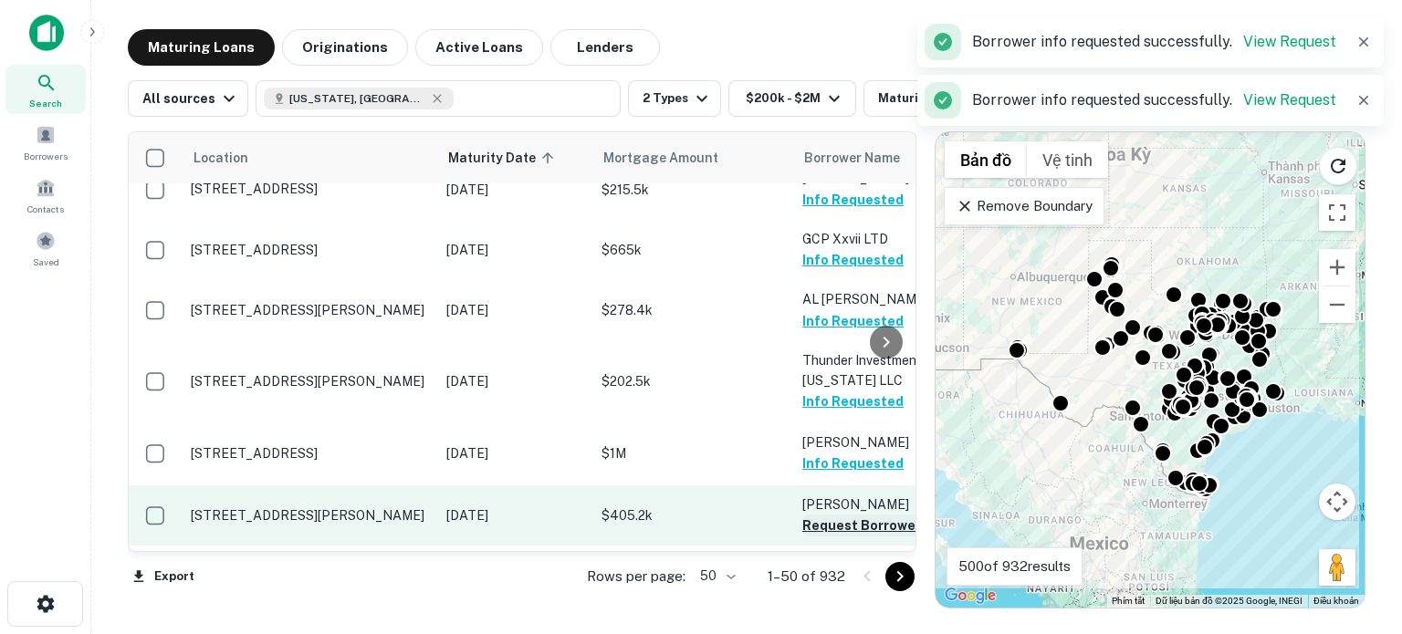
click at [830, 530] on button "Request Borrower Info" at bounding box center [876, 526] width 148 height 22
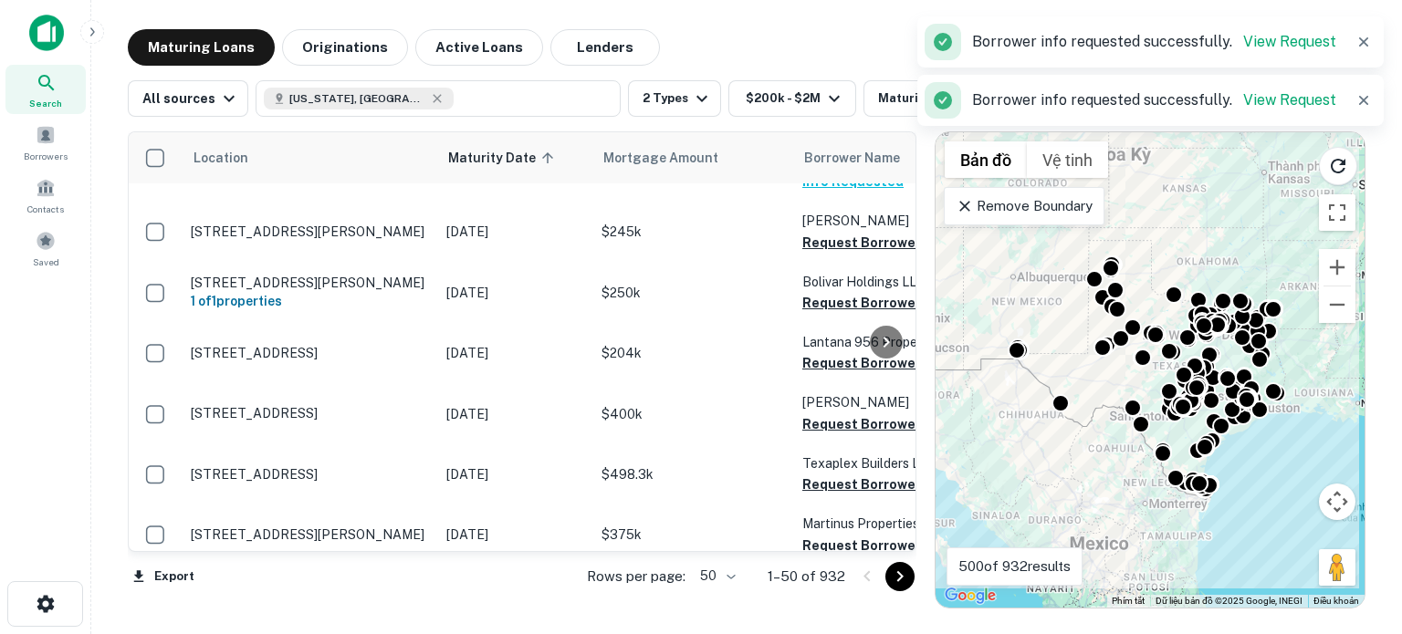
scroll to position [1613, 0]
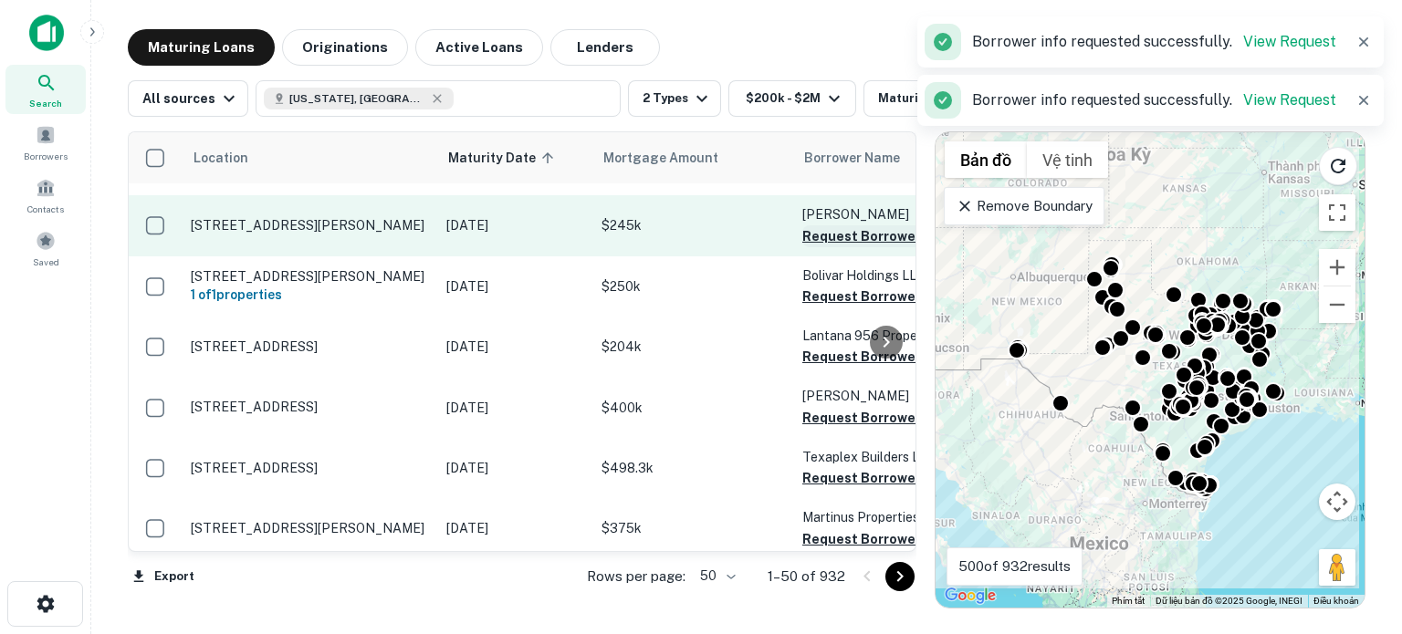
click at [833, 238] on button "Request Borrower Info" at bounding box center [876, 236] width 148 height 22
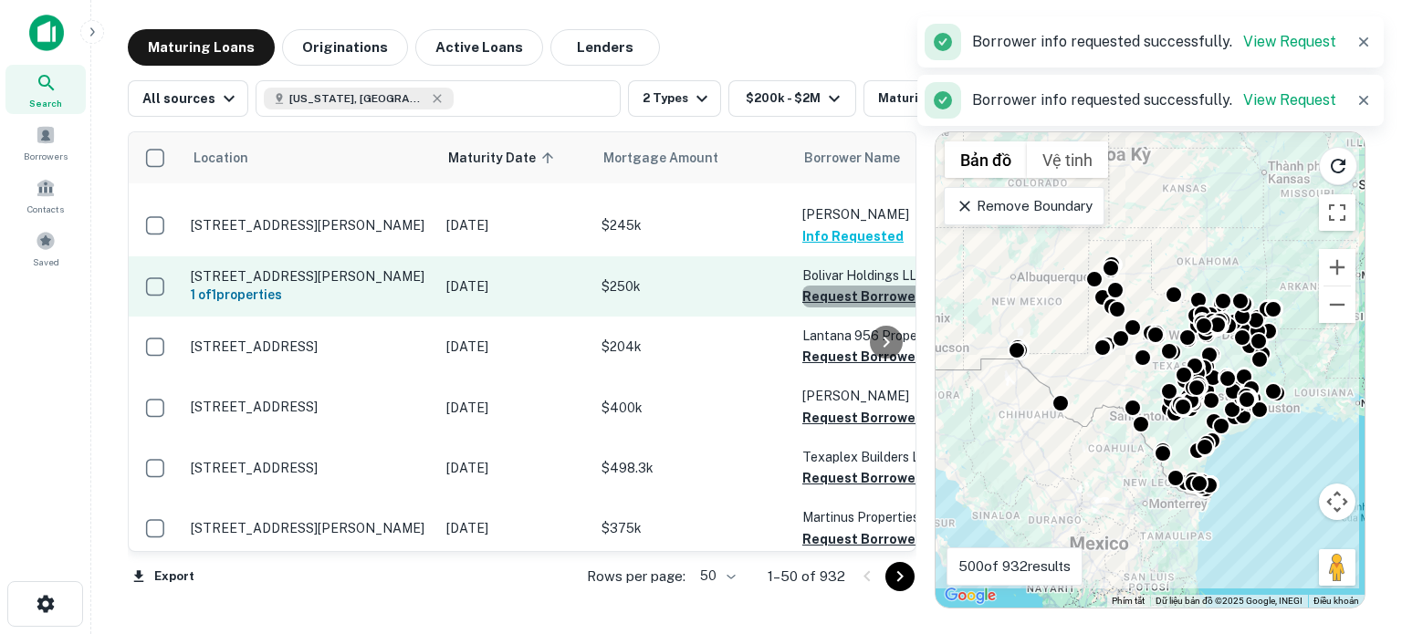
click at [828, 298] on button "Request Borrower Info" at bounding box center [876, 297] width 148 height 22
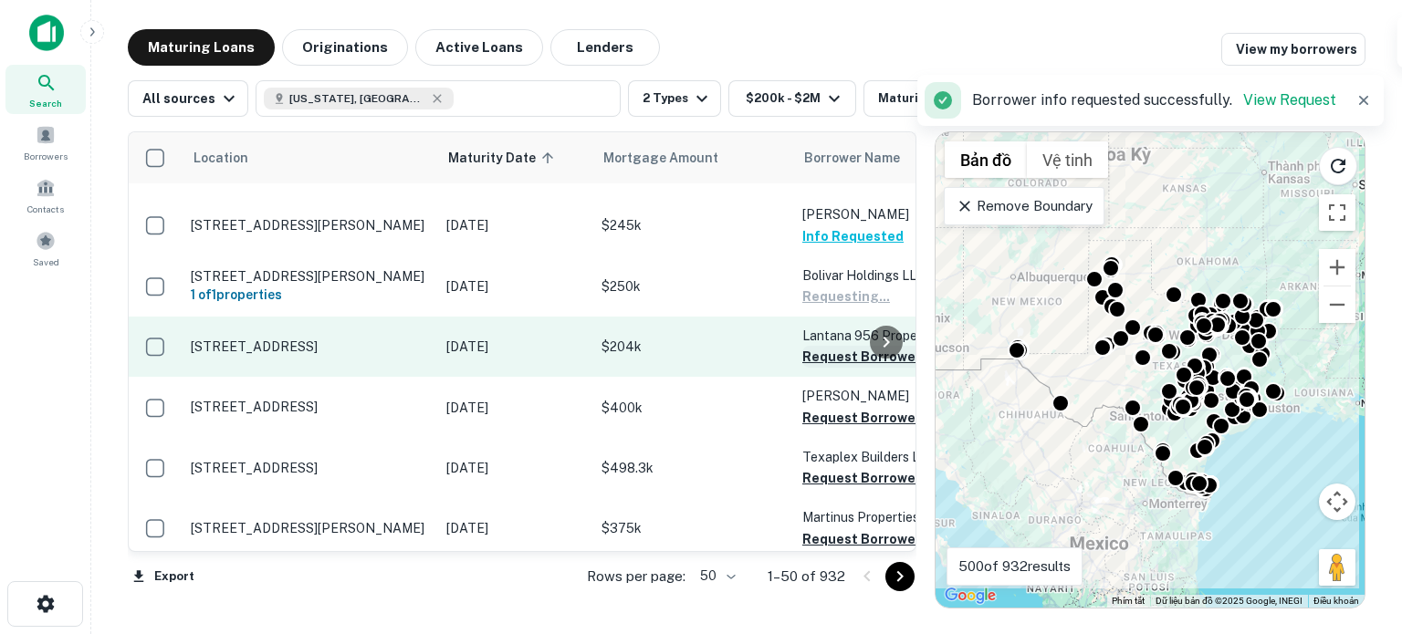
click at [824, 357] on button "Request Borrower Info" at bounding box center [876, 357] width 148 height 22
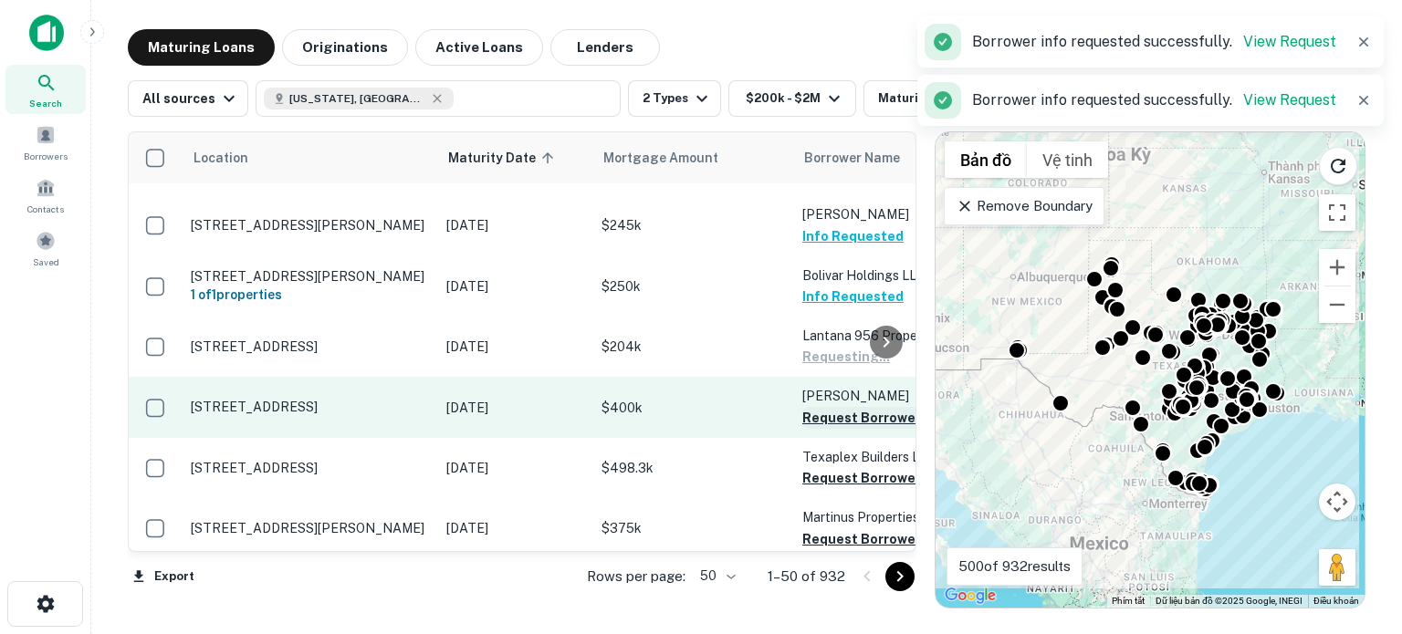
click at [822, 421] on button "Request Borrower Info" at bounding box center [876, 418] width 148 height 22
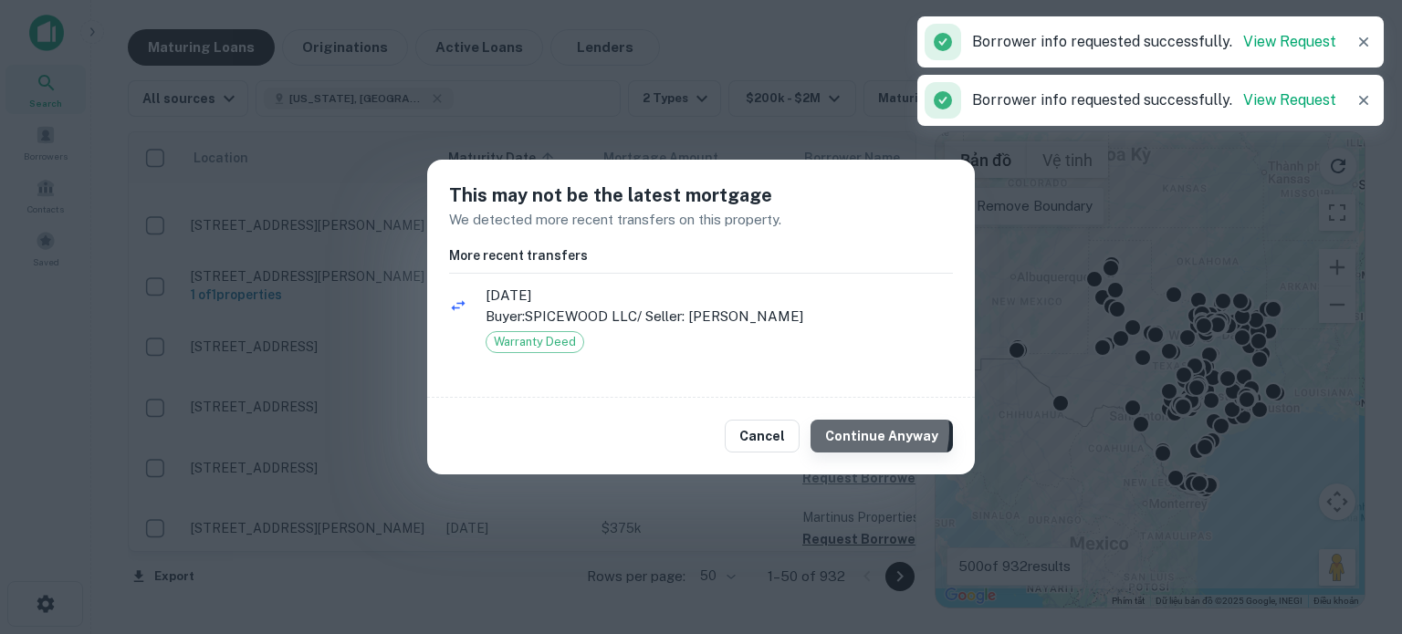
click at [860, 431] on button "Continue Anyway" at bounding box center [882, 436] width 142 height 33
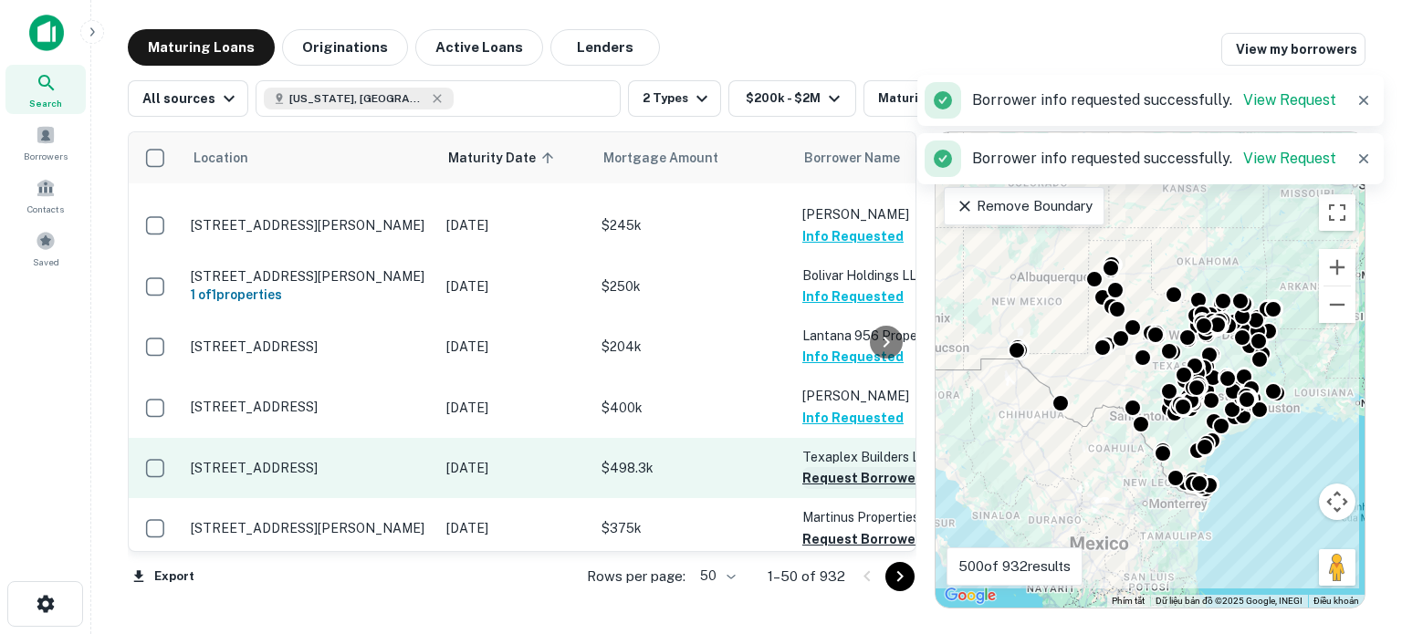
click at [838, 477] on button "Request Borrower Info" at bounding box center [876, 478] width 148 height 22
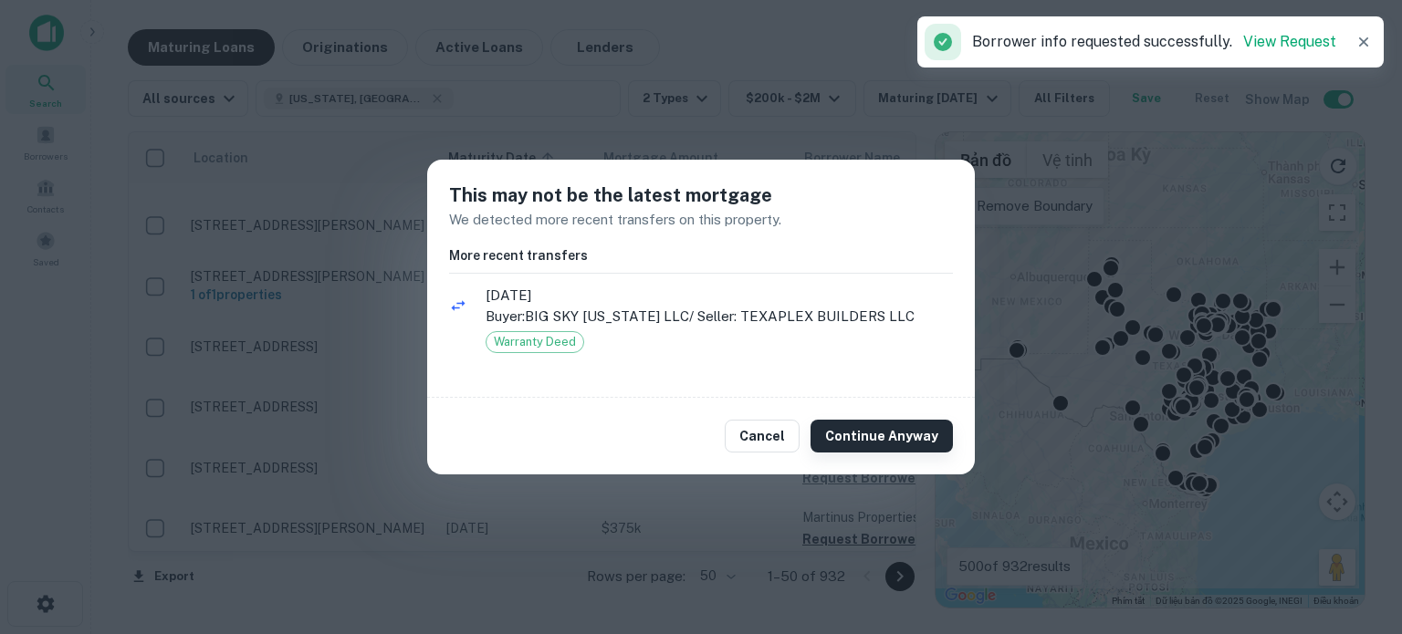
click at [870, 439] on button "Continue Anyway" at bounding box center [882, 436] width 142 height 33
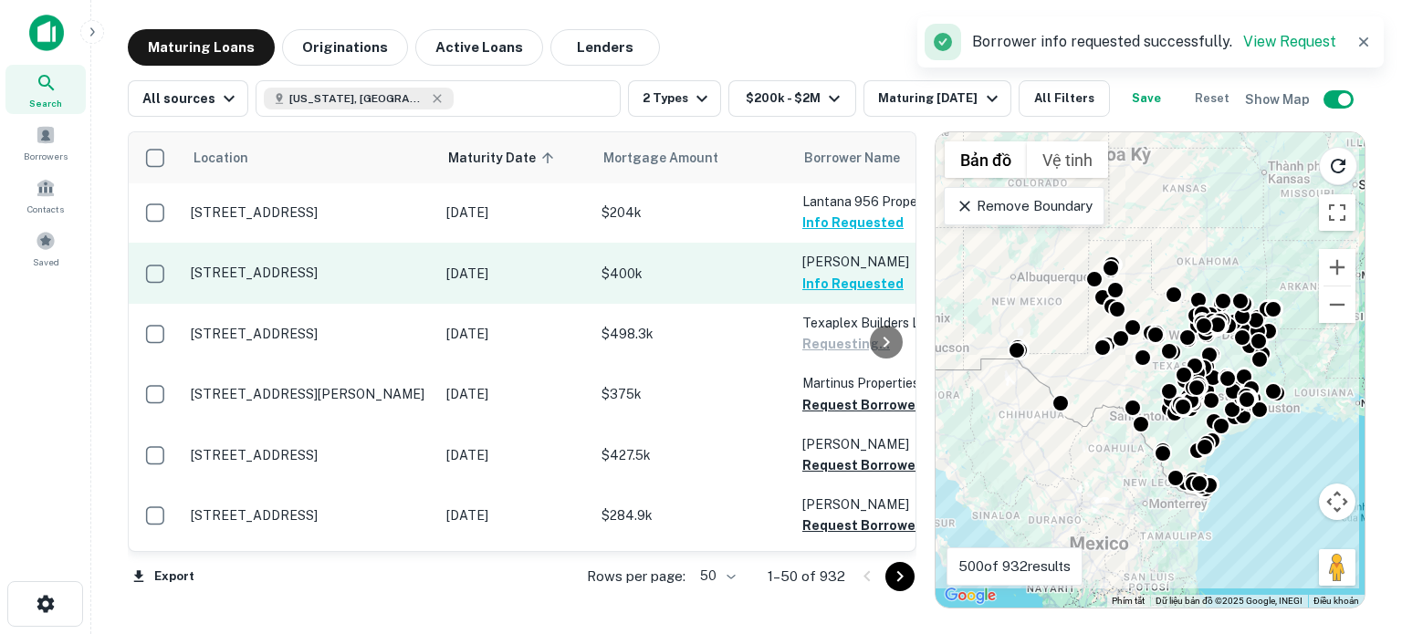
scroll to position [1841, 0]
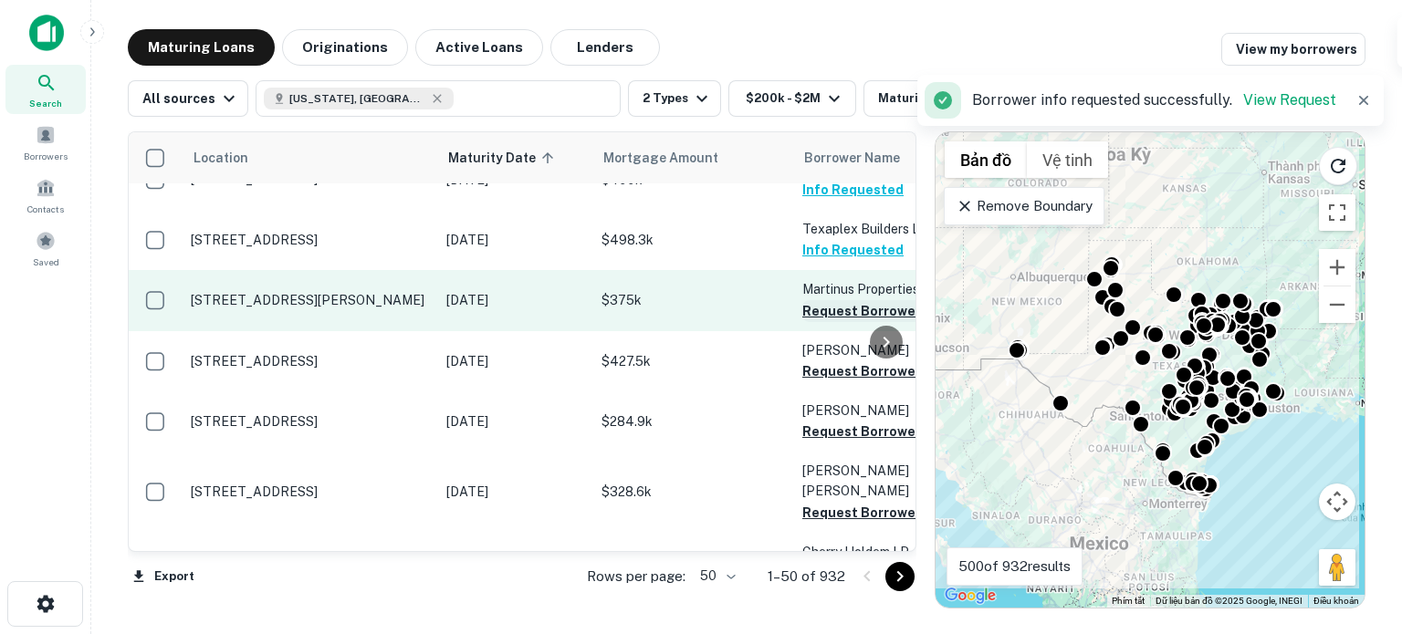
click at [821, 317] on button "Request Borrower Info" at bounding box center [876, 311] width 148 height 22
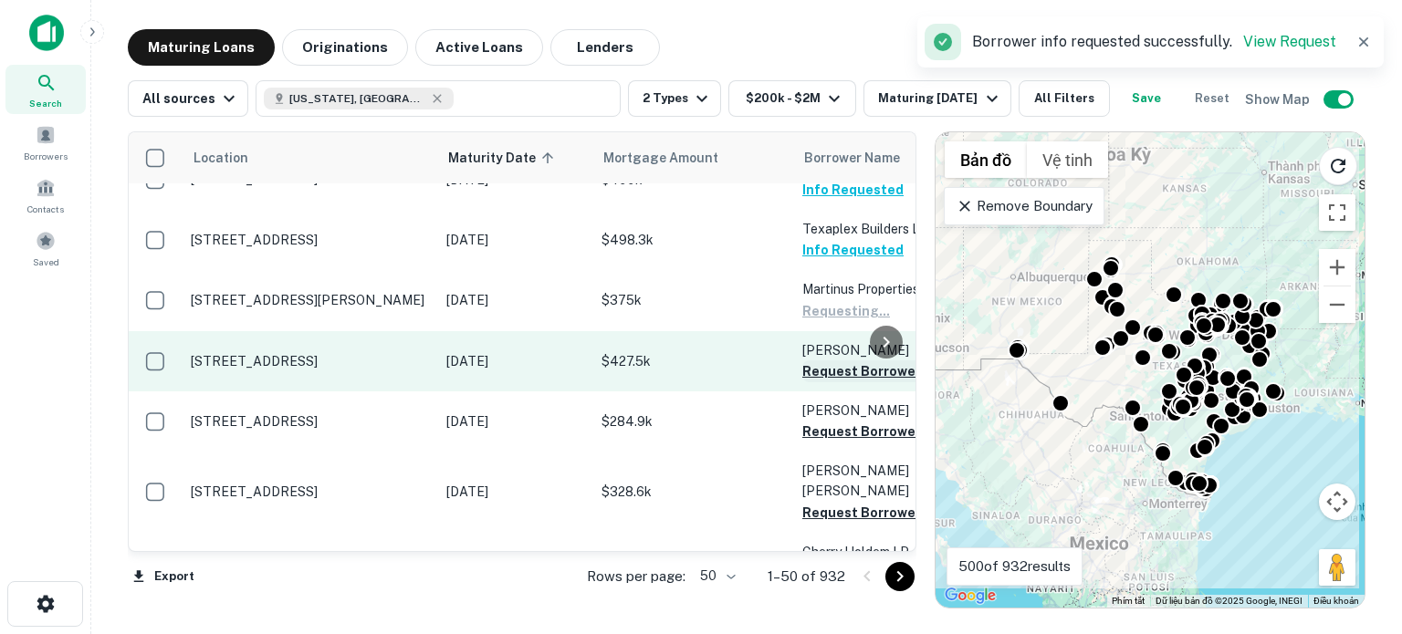
click at [821, 372] on button "Request Borrower Info" at bounding box center [876, 372] width 148 height 22
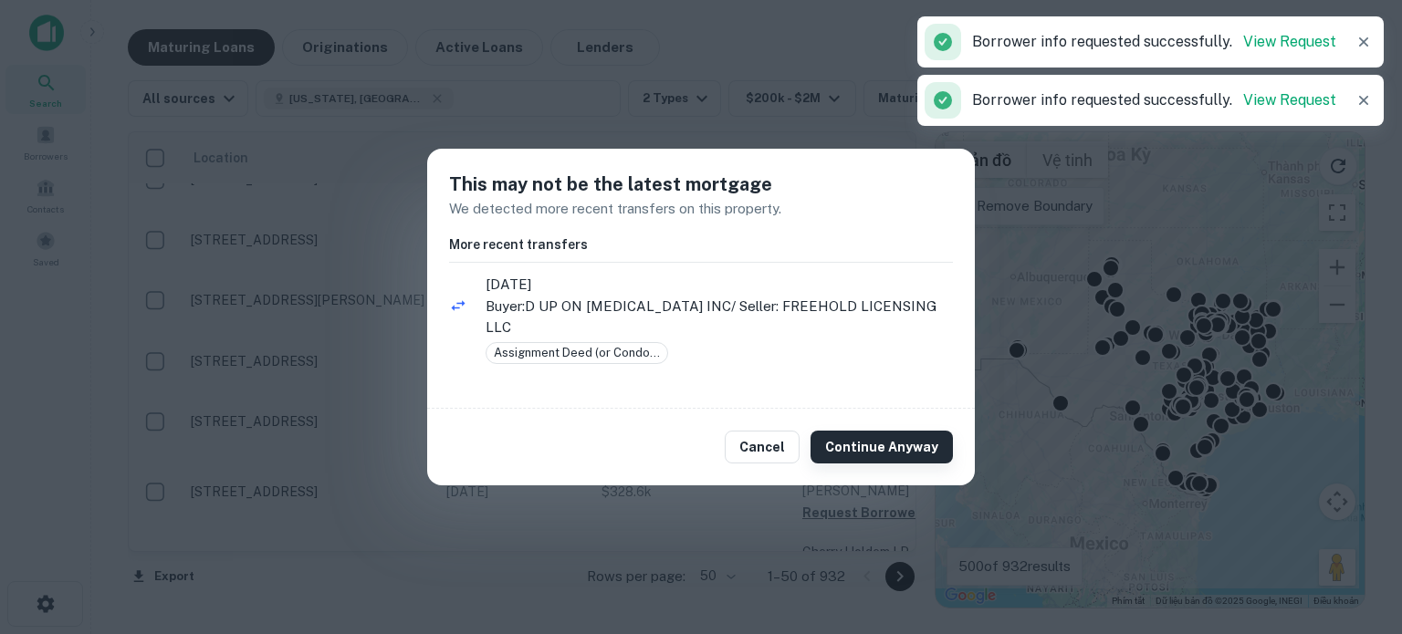
click at [844, 435] on button "Continue Anyway" at bounding box center [882, 447] width 142 height 33
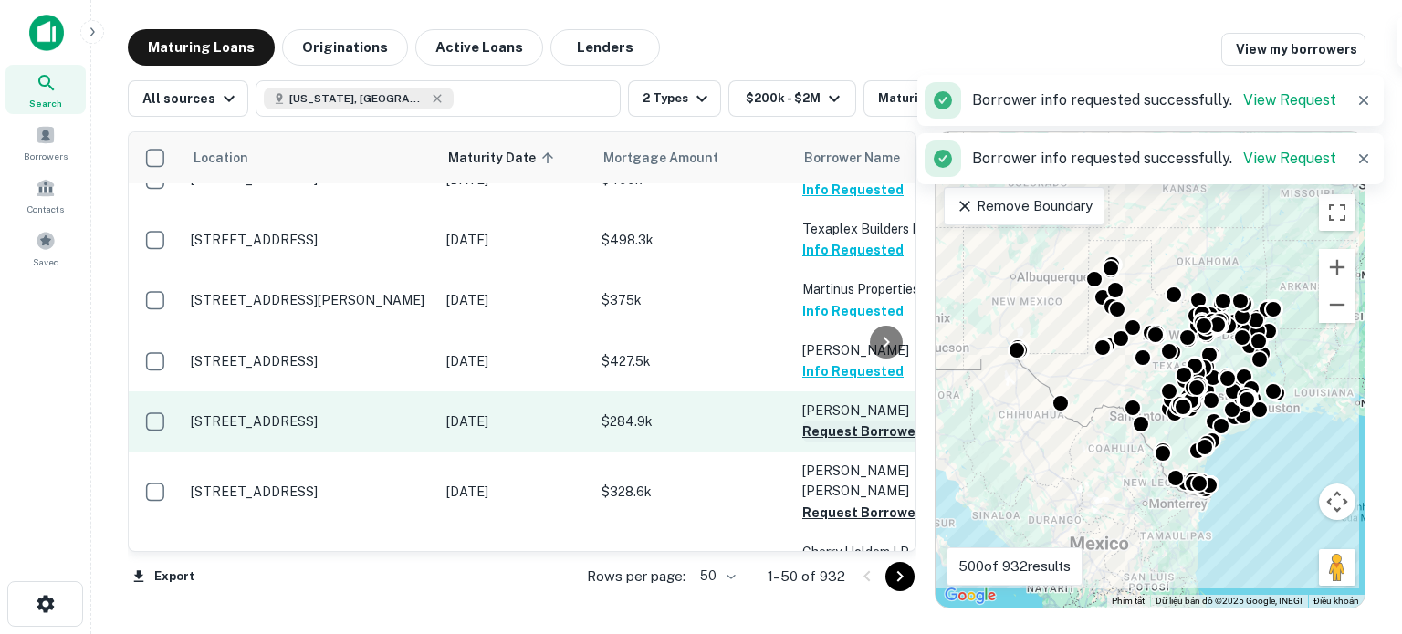
click at [833, 434] on button "Request Borrower Info" at bounding box center [876, 432] width 148 height 22
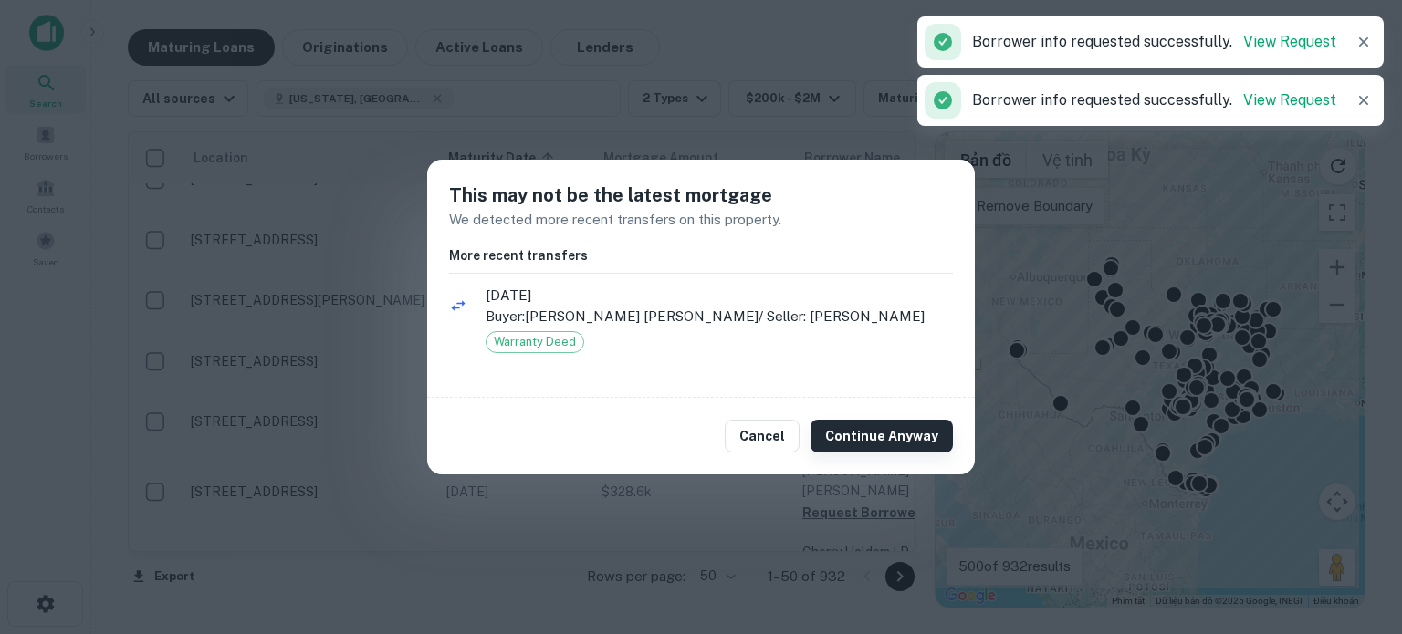
click at [856, 435] on button "Continue Anyway" at bounding box center [882, 436] width 142 height 33
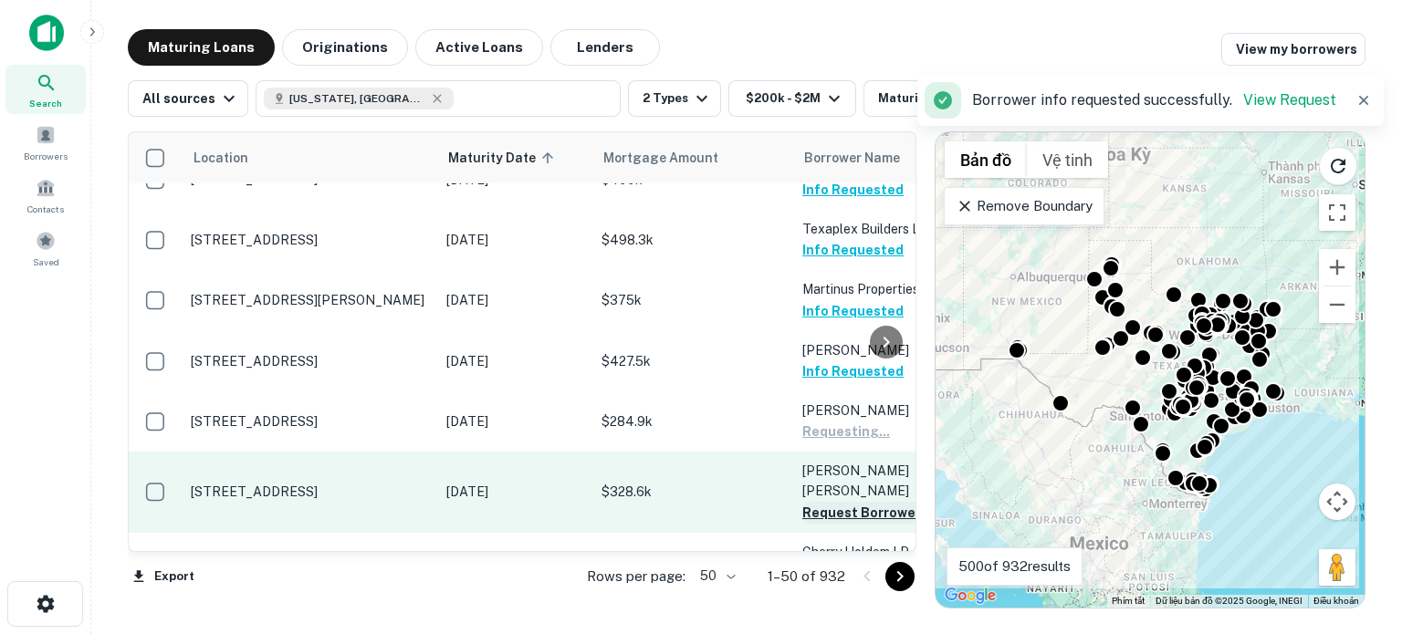
click at [835, 502] on button "Request Borrower Info" at bounding box center [876, 513] width 148 height 22
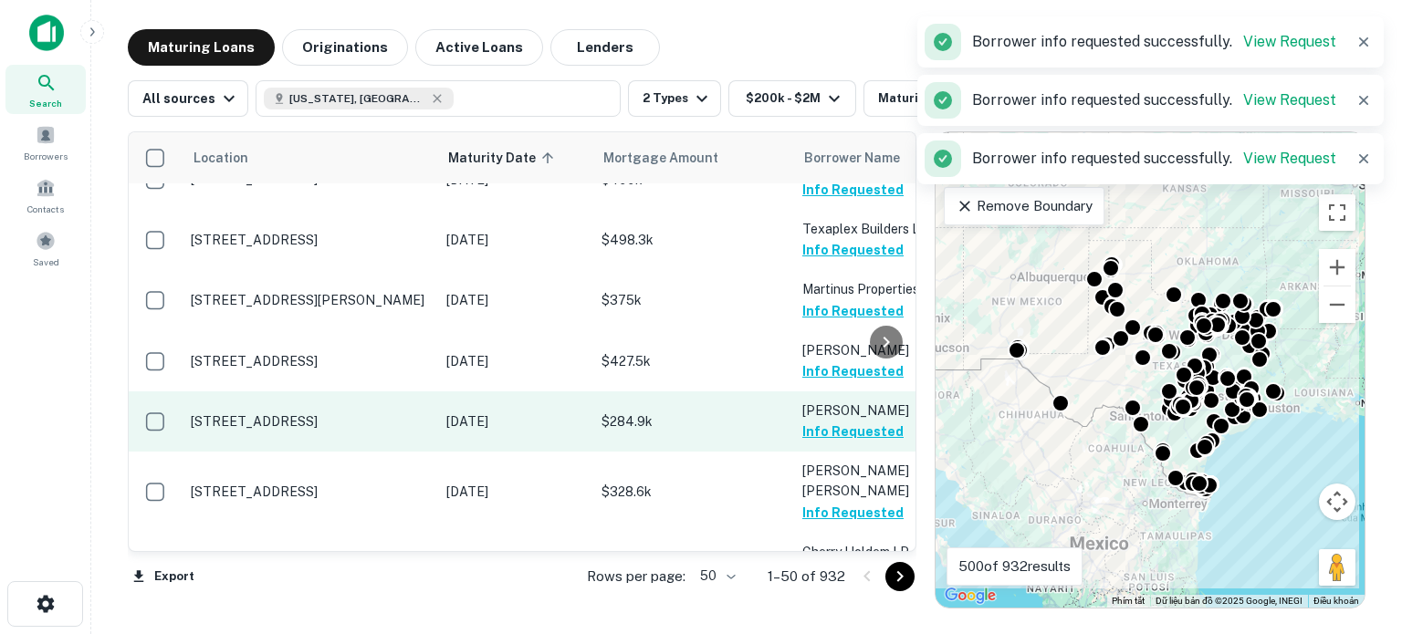
scroll to position [2027, 0]
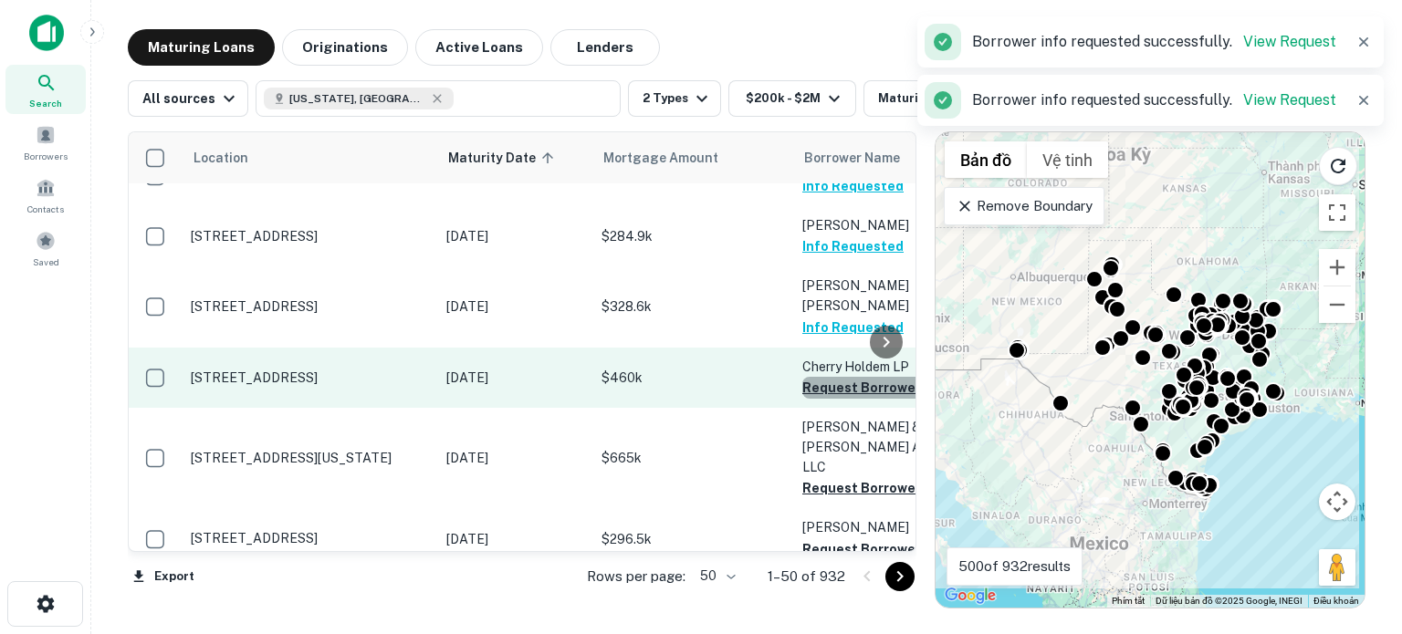
click at [823, 377] on button "Request Borrower Info" at bounding box center [876, 388] width 148 height 22
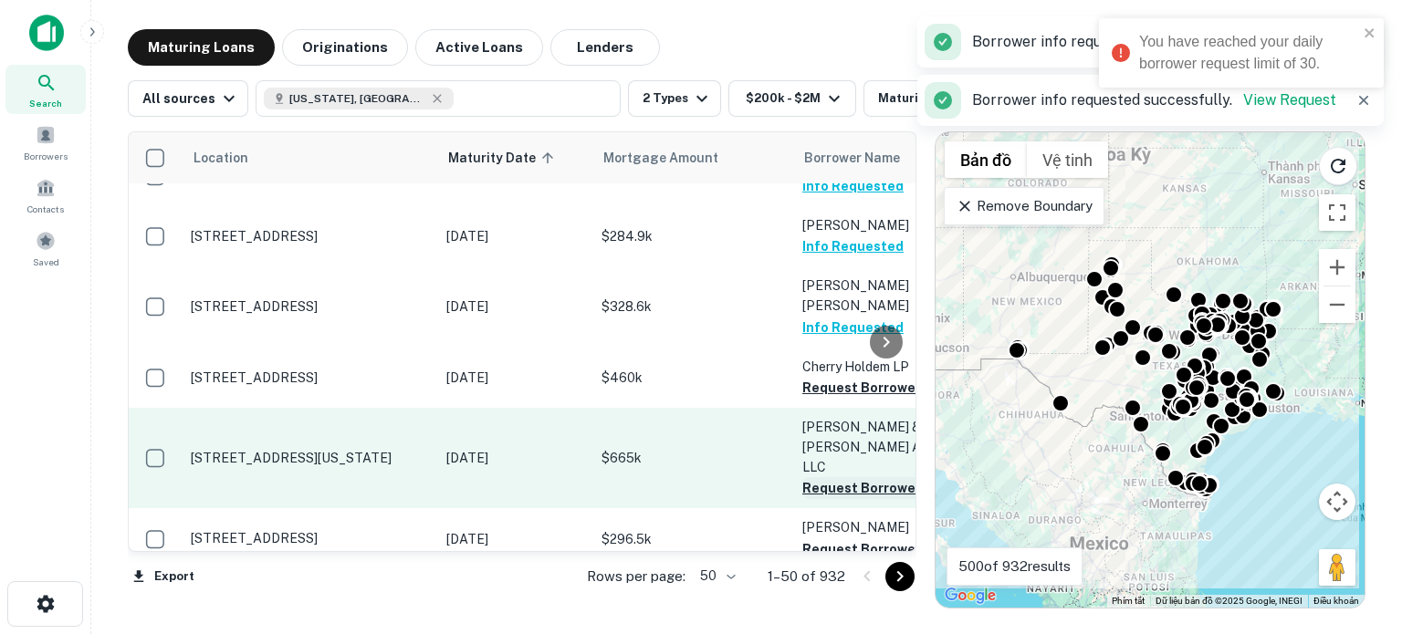
click at [824, 477] on button "Request Borrower Info" at bounding box center [876, 488] width 148 height 22
